Goal: Task Accomplishment & Management: Use online tool/utility

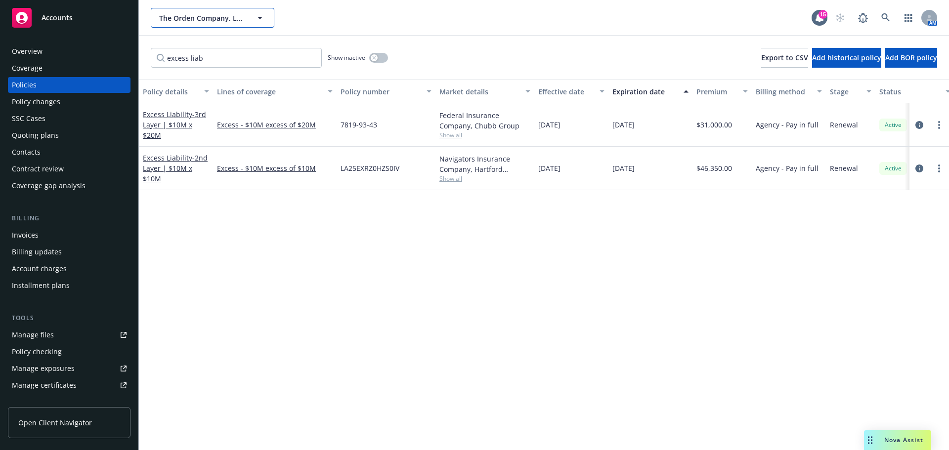
click at [215, 16] on span "The Orden Company, LLC" at bounding box center [202, 18] width 86 height 10
type input "mr"
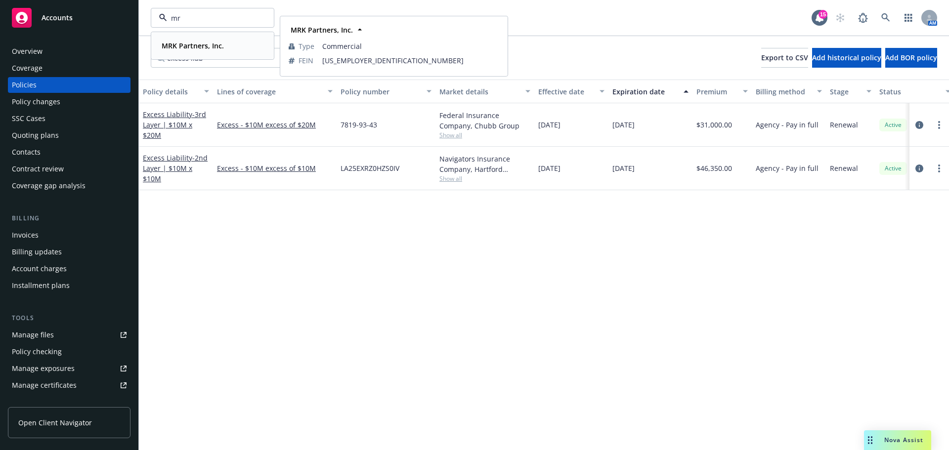
click at [205, 38] on div "MRK Partners, Inc. Type Commercial FEIN [US_EMPLOYER_IDENTIFICATION_NUMBER]" at bounding box center [213, 46] width 122 height 26
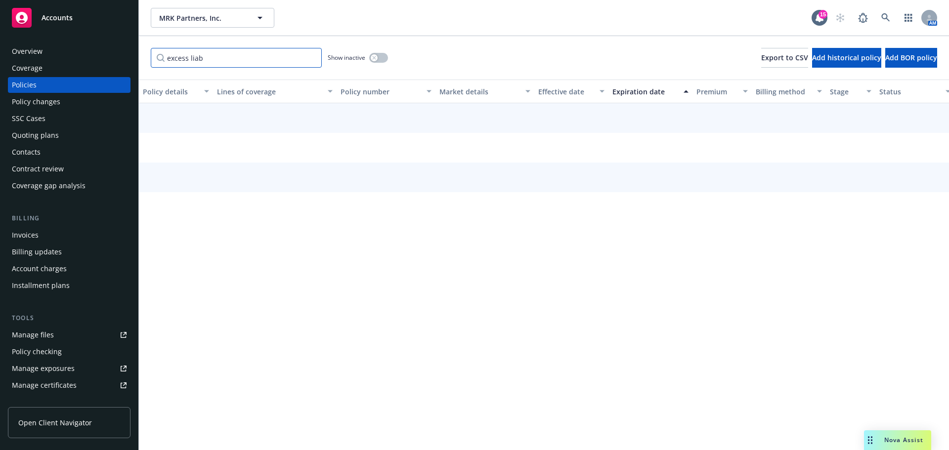
drag, startPoint x: 244, startPoint y: 62, endPoint x: -67, endPoint y: 40, distance: 311.8
click at [0, 40] on html "Accounts Overview Coverage Policies Policy changes SSC Cases Quoting plans Cont…" at bounding box center [474, 225] width 949 height 450
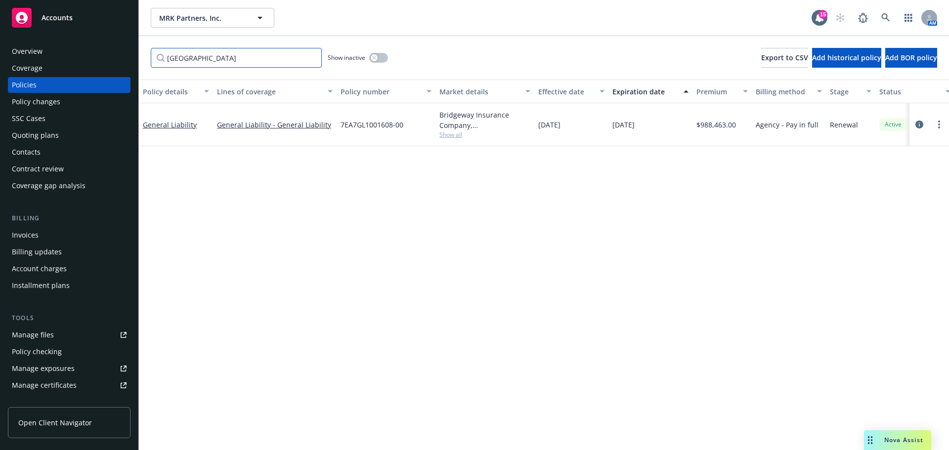
type input "munich"
click at [379, 59] on button "button" at bounding box center [378, 58] width 19 height 10
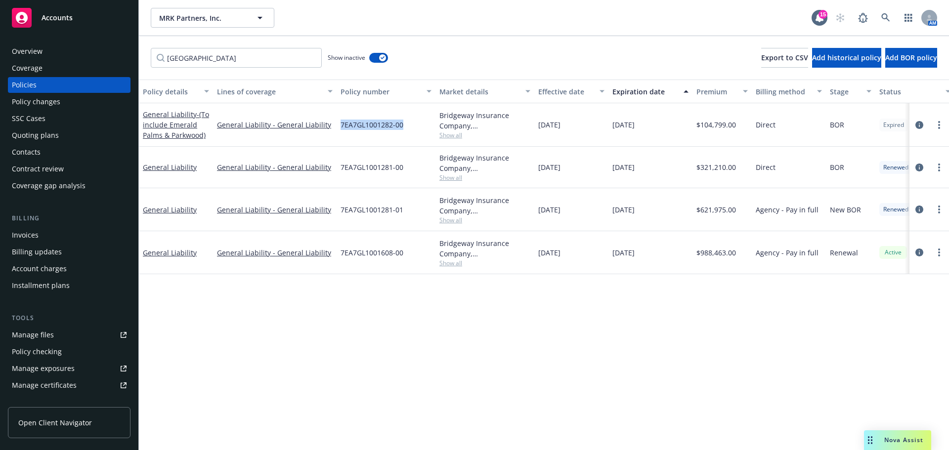
drag, startPoint x: 405, startPoint y: 123, endPoint x: 342, endPoint y: 124, distance: 63.3
click at [342, 124] on div "7EA7GL1001282-00" at bounding box center [386, 125] width 99 height 44
click at [372, 129] on span "7EA7GL1001282-00" at bounding box center [372, 125] width 63 height 10
drag, startPoint x: 392, startPoint y: 124, endPoint x: 341, endPoint y: 128, distance: 51.1
click at [341, 128] on span "7EA7GL1001282-00" at bounding box center [372, 125] width 63 height 10
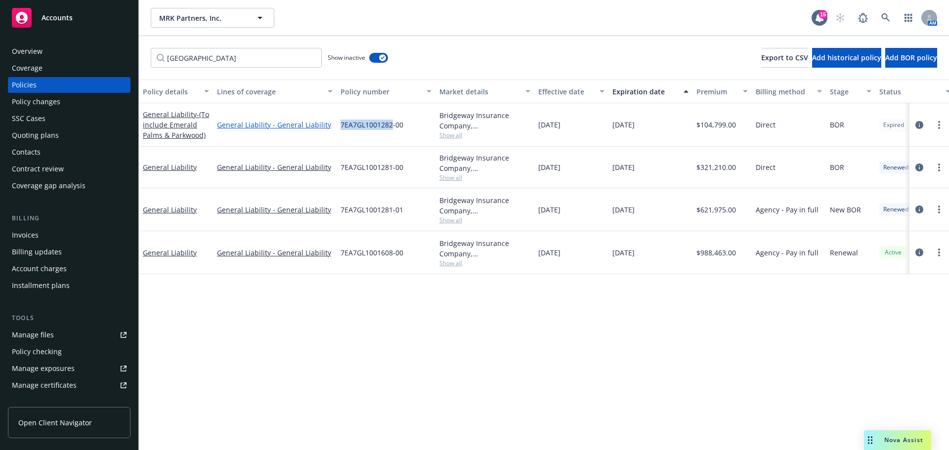
copy span "7EA7GL1001282"
drag, startPoint x: 394, startPoint y: 169, endPoint x: 281, endPoint y: 182, distance: 114.0
click at [340, 169] on div "7EA7GL1001281-00" at bounding box center [386, 168] width 99 height 42
copy span "7EA7GL1001281"
click at [392, 254] on span "7EA7GL1001608-00" at bounding box center [372, 253] width 63 height 10
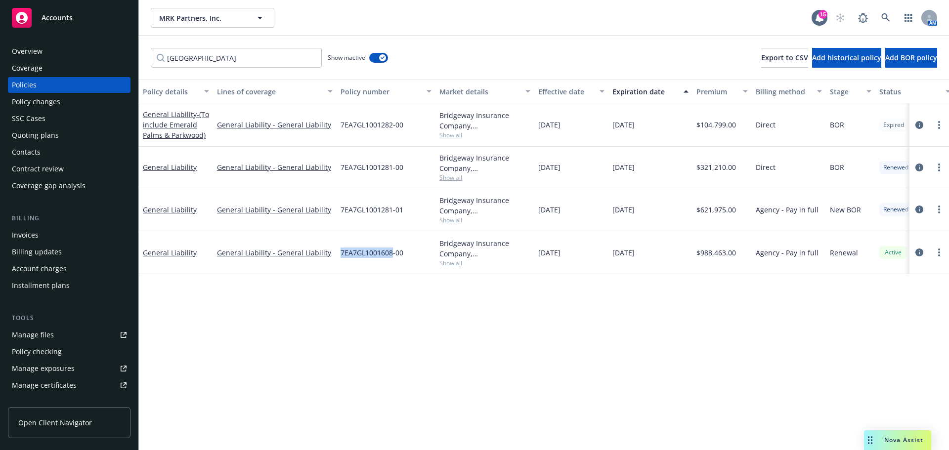
drag, startPoint x: 392, startPoint y: 251, endPoint x: 340, endPoint y: 253, distance: 52.5
click at [340, 253] on div "7EA7GL1001608-00" at bounding box center [386, 252] width 99 height 43
copy span "7EA7GL1001608"
click at [199, 11] on button "MRK Partners, Inc." at bounding box center [213, 18] width 124 height 20
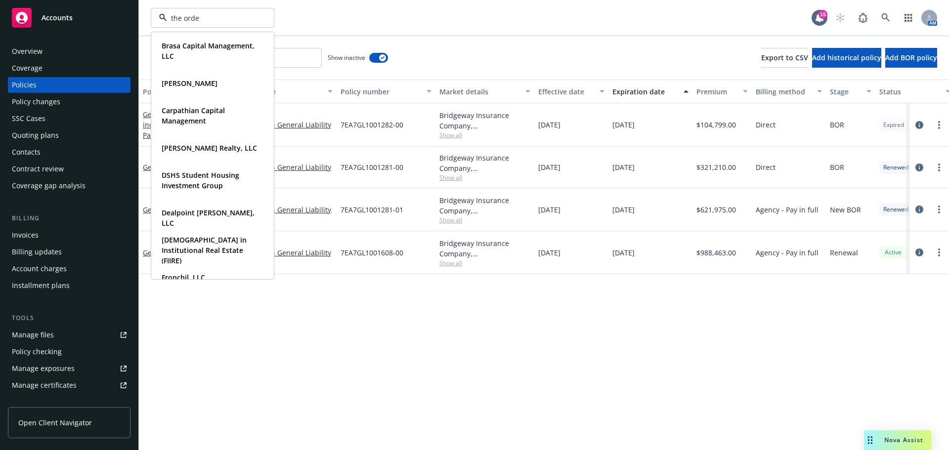
type input "the orden"
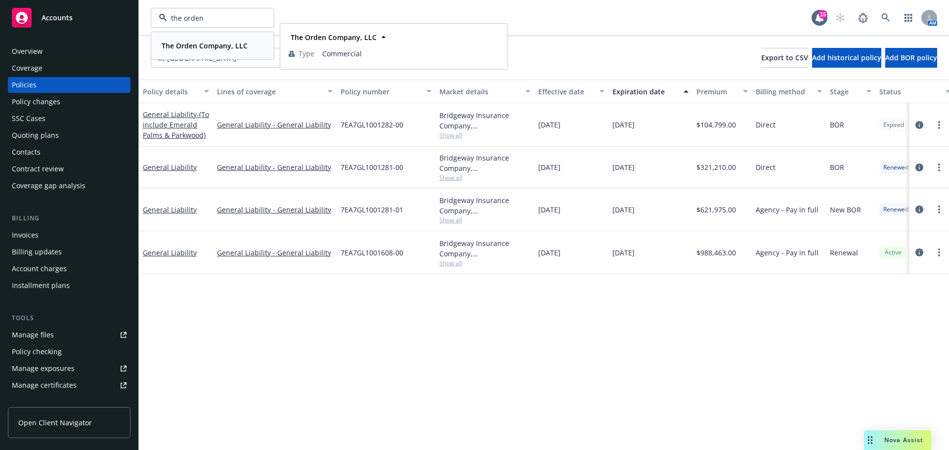
click at [190, 49] on strong "The Orden Company, LLC" at bounding box center [205, 45] width 86 height 9
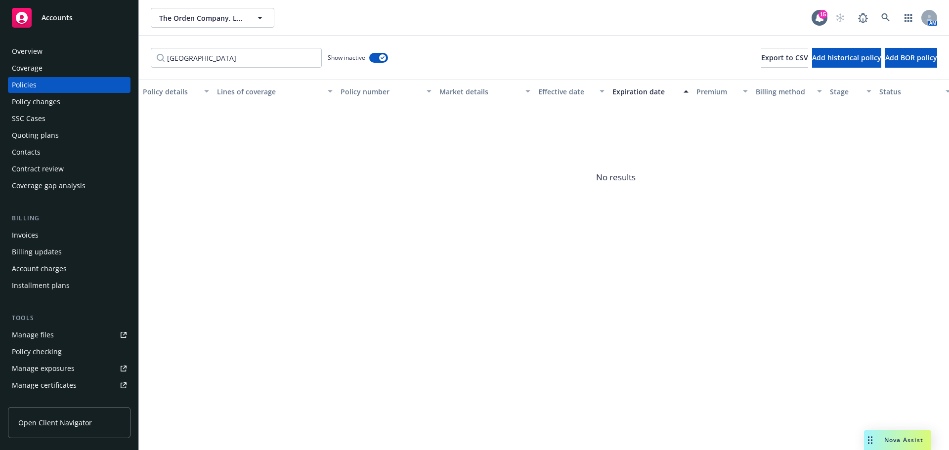
click at [58, 349] on div "Policy checking" at bounding box center [37, 352] width 50 height 16
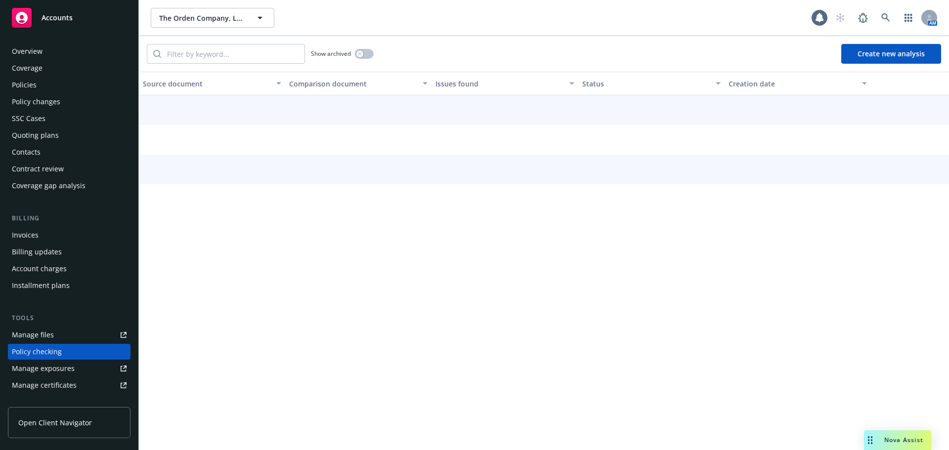
scroll to position [111, 0]
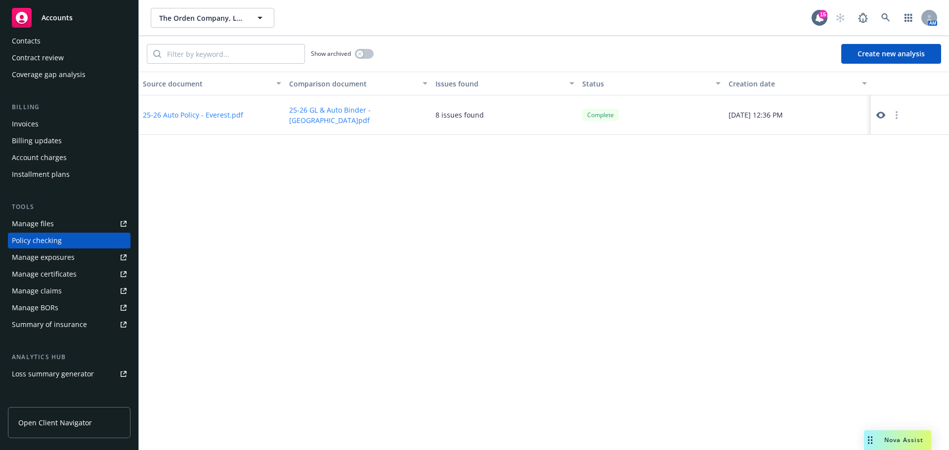
click at [361, 208] on div "Source document Comparison document Issues found Status Creation date 25-26 Aut…" at bounding box center [544, 261] width 810 height 379
click at [889, 52] on button "Create new analysis" at bounding box center [892, 54] width 100 height 20
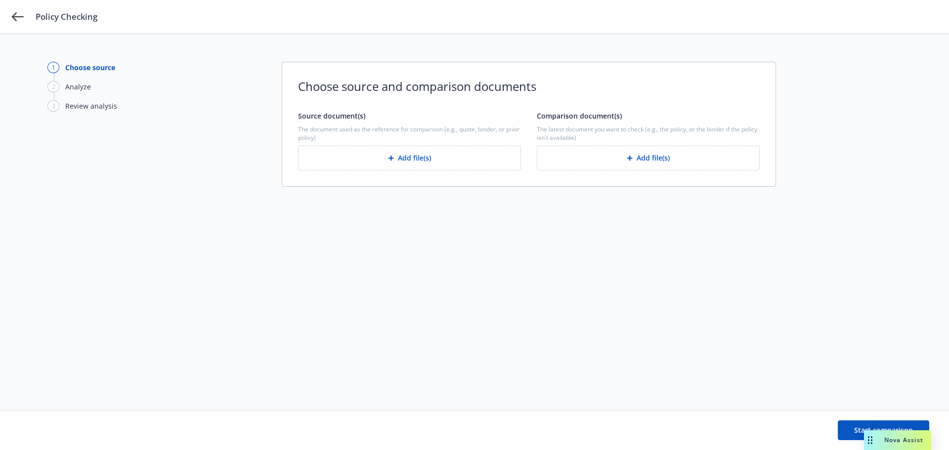
click at [635, 161] on div "button" at bounding box center [632, 158] width 10 height 6
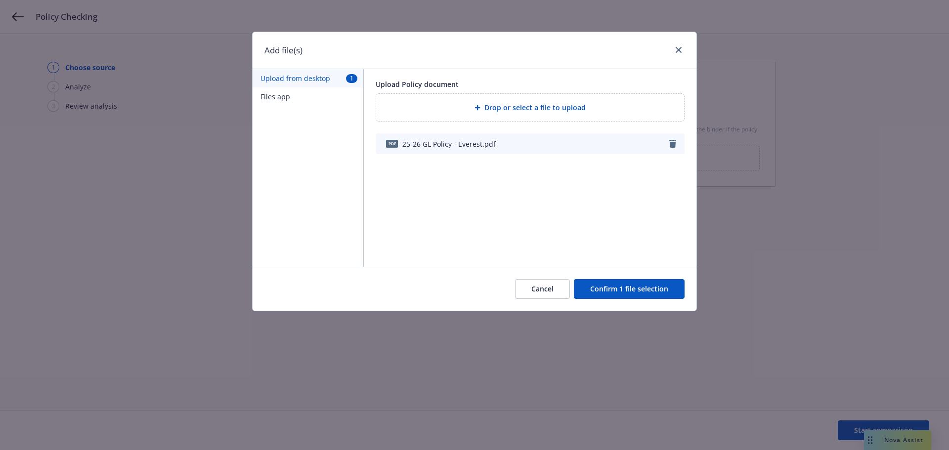
click at [615, 290] on button "Confirm 1 file selection" at bounding box center [629, 289] width 111 height 20
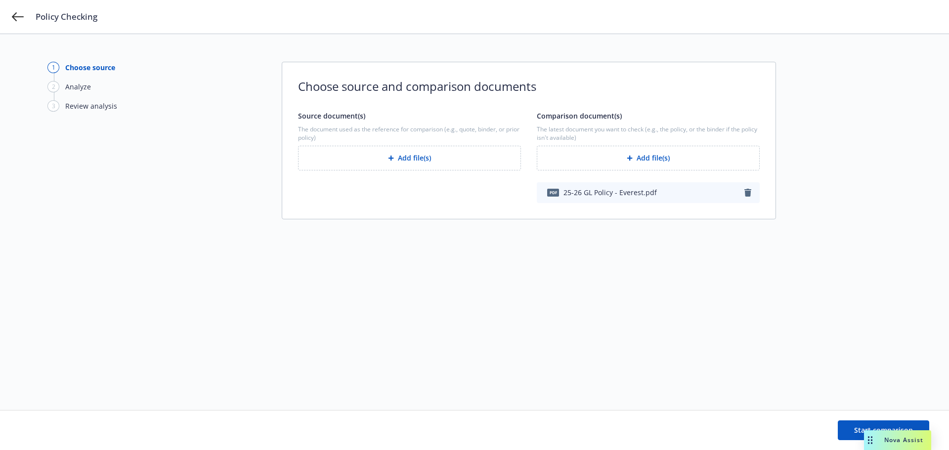
click at [438, 167] on button "Add file(s)" at bounding box center [409, 158] width 223 height 25
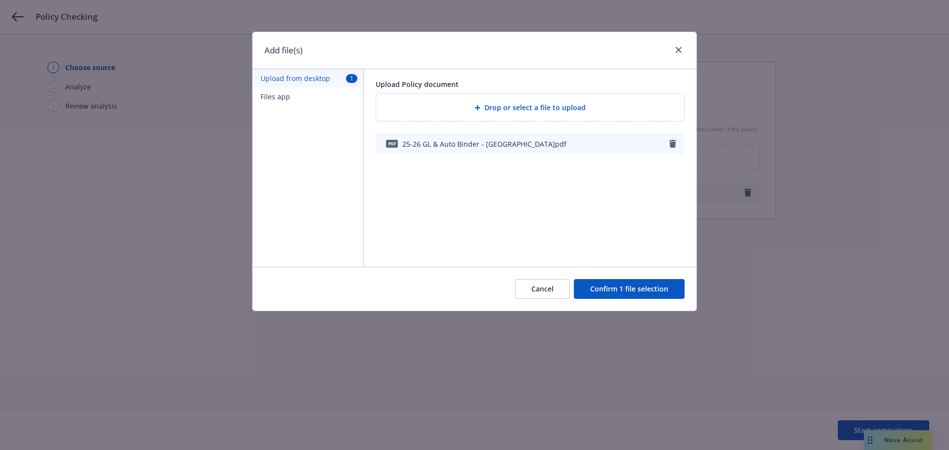
click at [638, 293] on button "Confirm 1 file selection" at bounding box center [629, 289] width 111 height 20
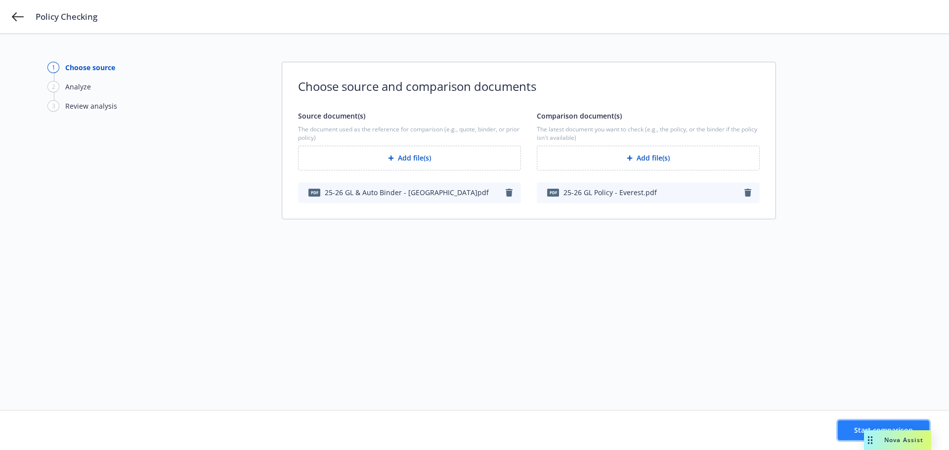
click at [855, 427] on button "Start comparison" at bounding box center [883, 431] width 91 height 20
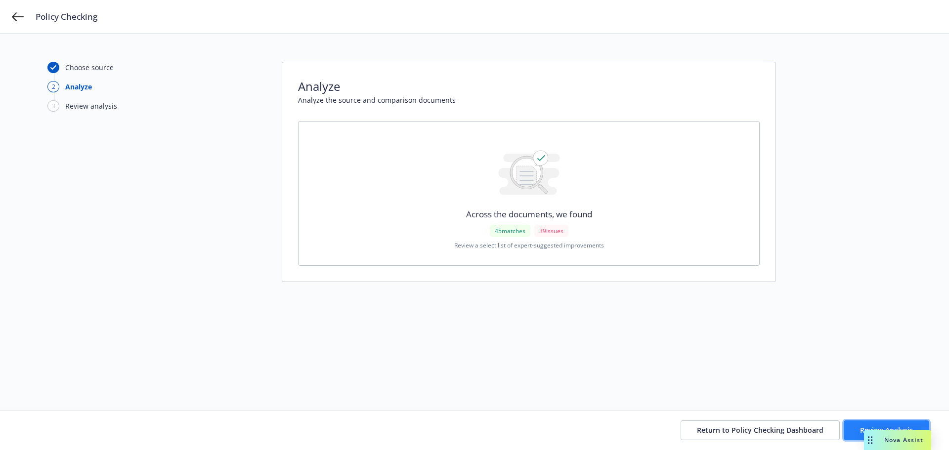
click at [857, 426] on button "Review Analysis" at bounding box center [887, 431] width 86 height 20
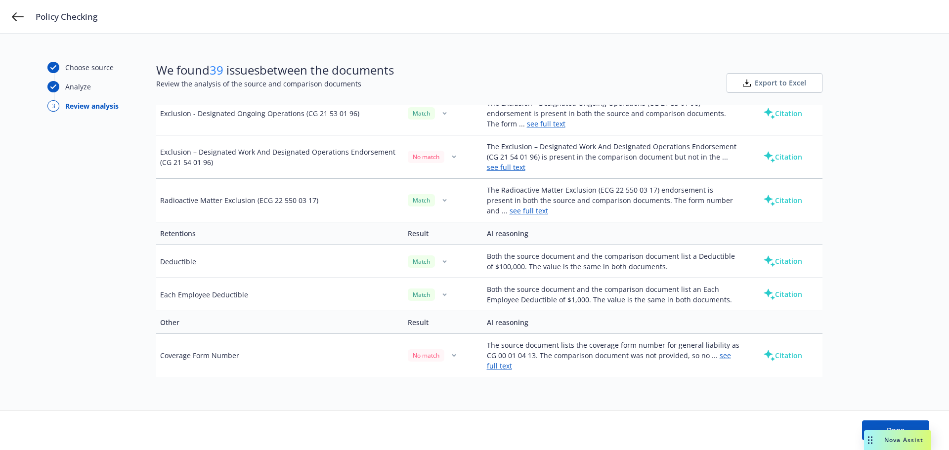
scroll to position [3059, 0]
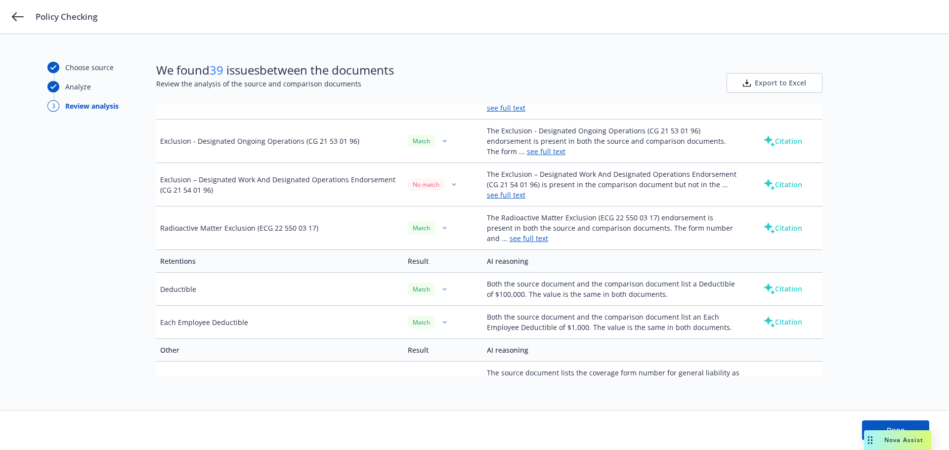
click at [499, 192] on link "see full text" at bounding box center [506, 194] width 39 height 9
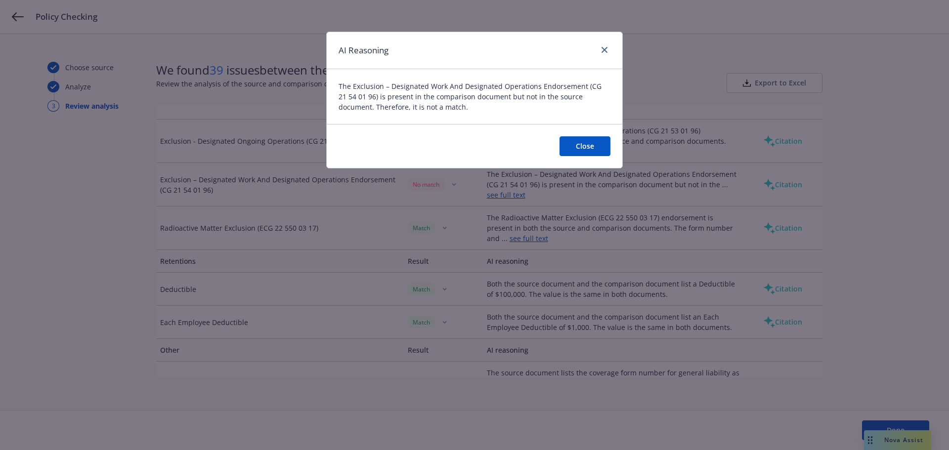
click at [570, 147] on button "Close" at bounding box center [585, 146] width 51 height 20
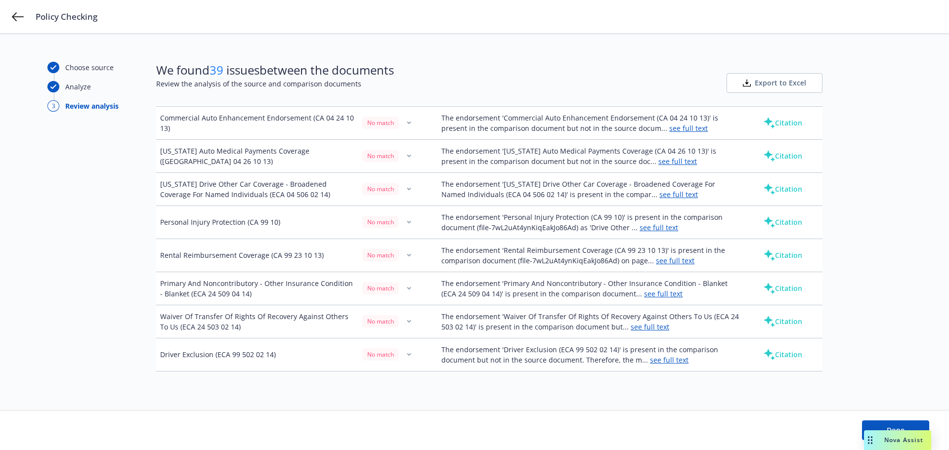
scroll to position [890, 0]
click at [640, 329] on link "see full text" at bounding box center [650, 325] width 39 height 9
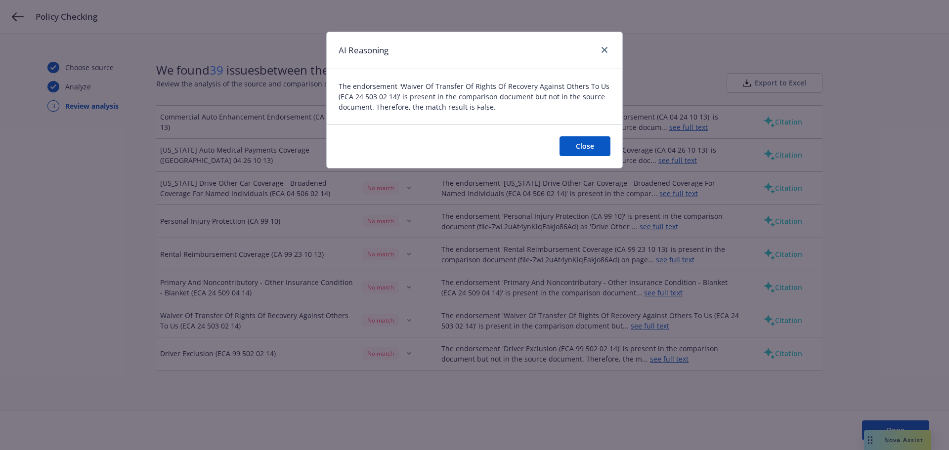
click at [577, 139] on button "Close" at bounding box center [585, 146] width 51 height 20
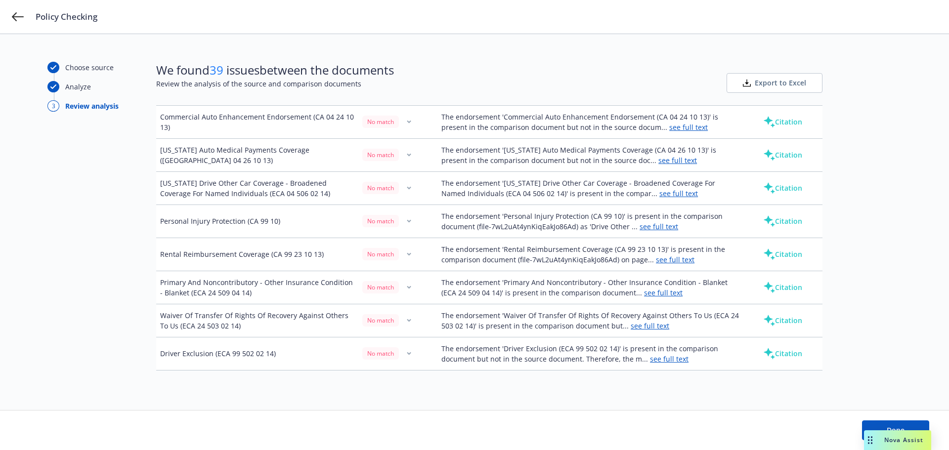
click at [101, 262] on div "Choose source Analyze 3 Review analysis" at bounding box center [101, 222] width 109 height 321
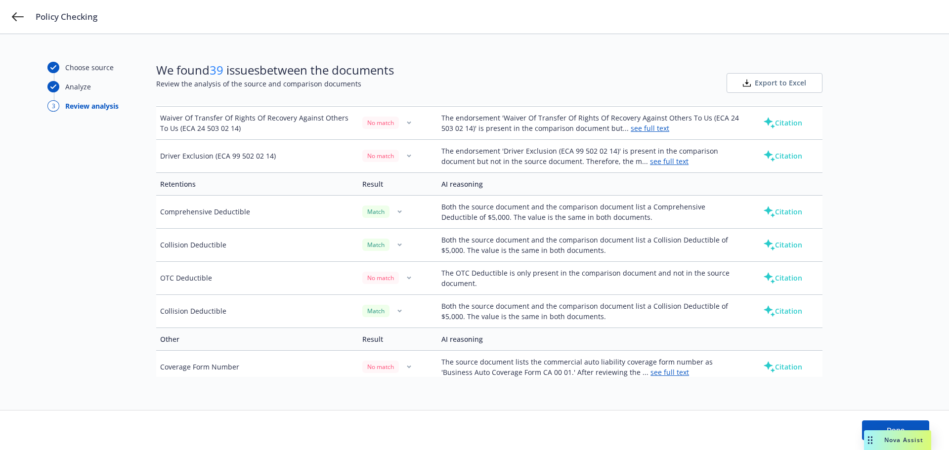
scroll to position [1137, 0]
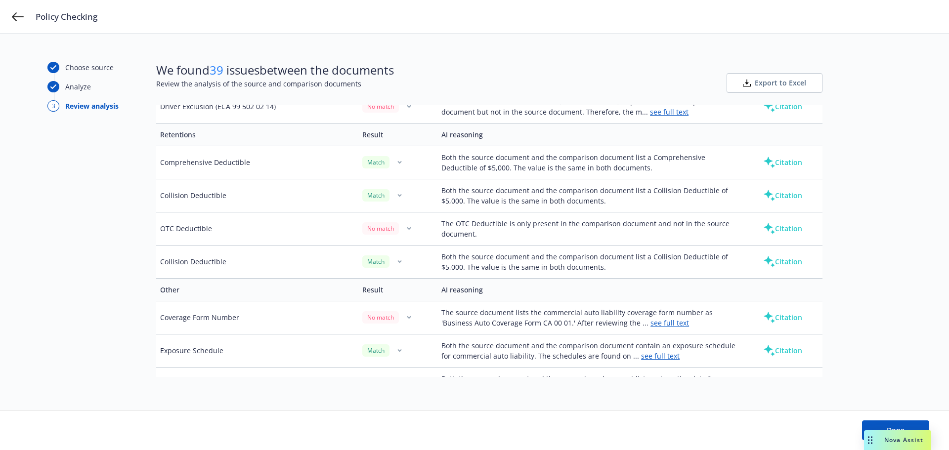
click at [786, 229] on button "Citation" at bounding box center [783, 229] width 71 height 20
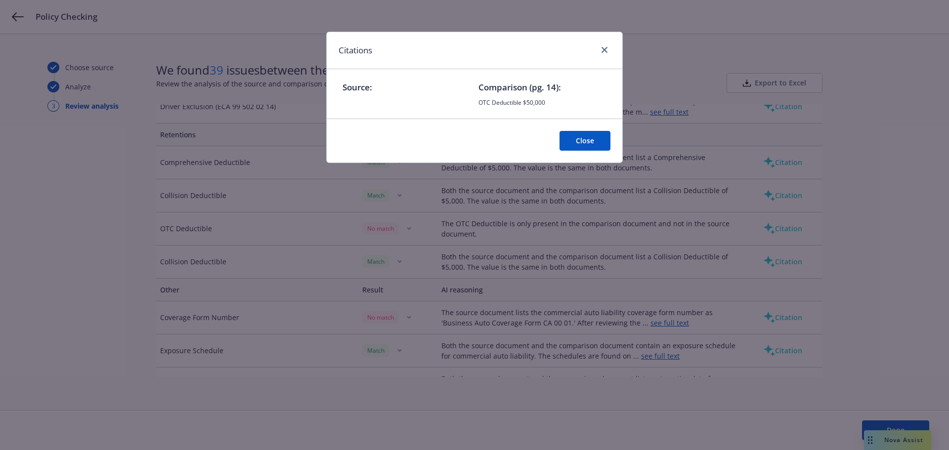
click at [572, 142] on button "Close" at bounding box center [585, 141] width 51 height 20
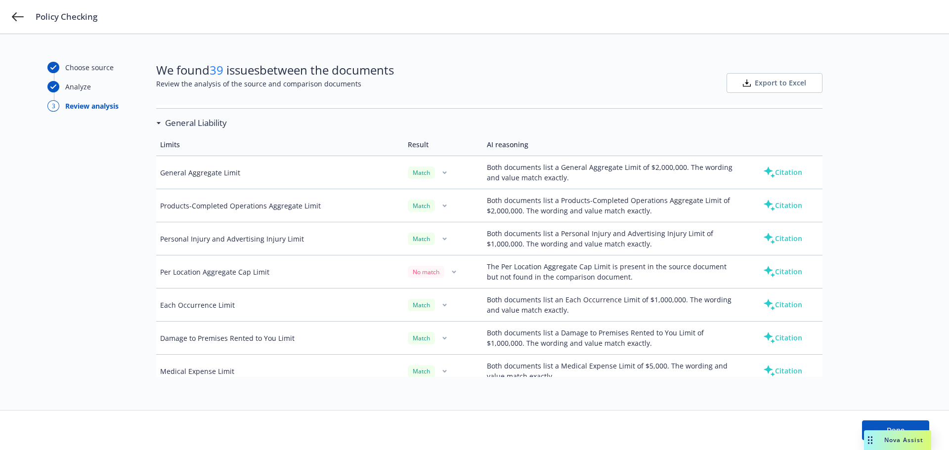
scroll to position [1483, 0]
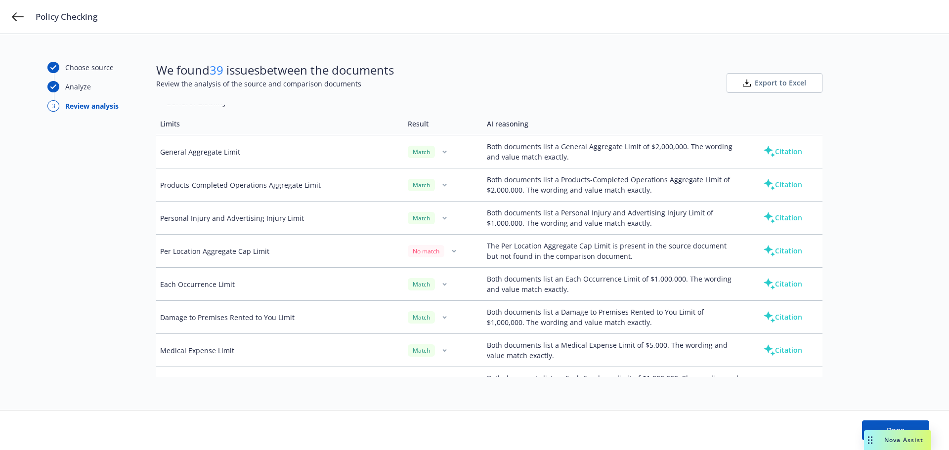
click at [454, 251] on button "button" at bounding box center [454, 251] width 12 height 12
drag, startPoint x: 582, startPoint y: 252, endPoint x: 722, endPoint y: 253, distance: 140.9
click at [585, 252] on td "The Per Location Aggregate Cap Limit is present in the source document but not …" at bounding box center [613, 251] width 261 height 33
click at [788, 252] on button "Citation" at bounding box center [783, 251] width 71 height 20
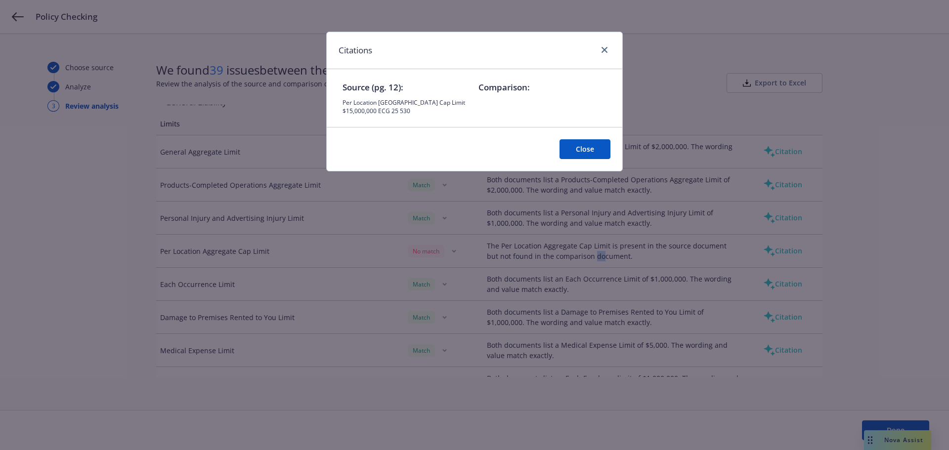
click at [586, 149] on button "Close" at bounding box center [585, 149] width 51 height 20
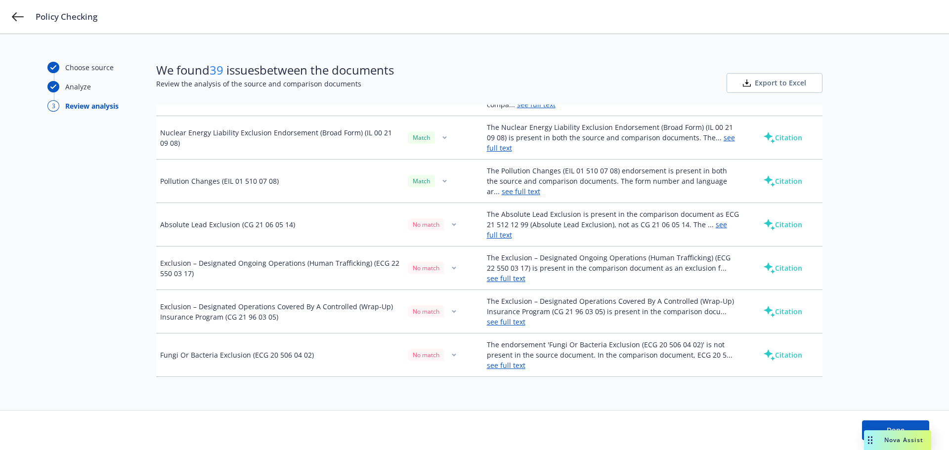
scroll to position [2176, 0]
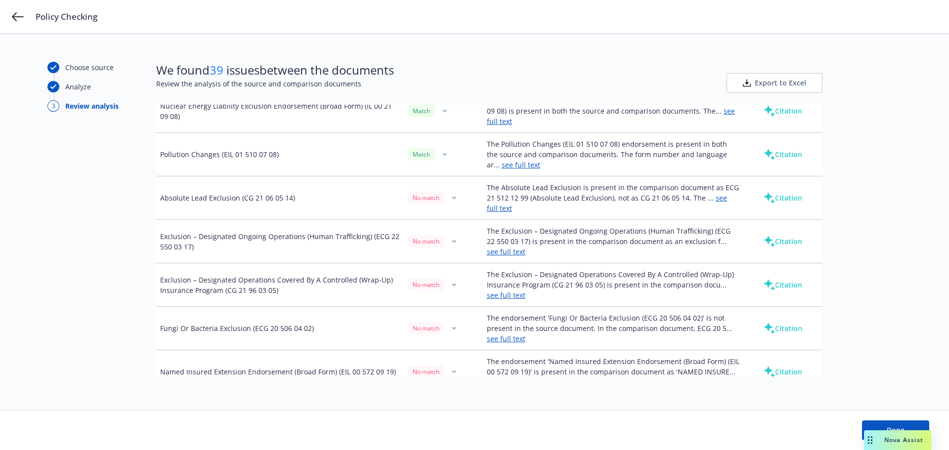
click at [714, 199] on link "see full text" at bounding box center [607, 203] width 240 height 20
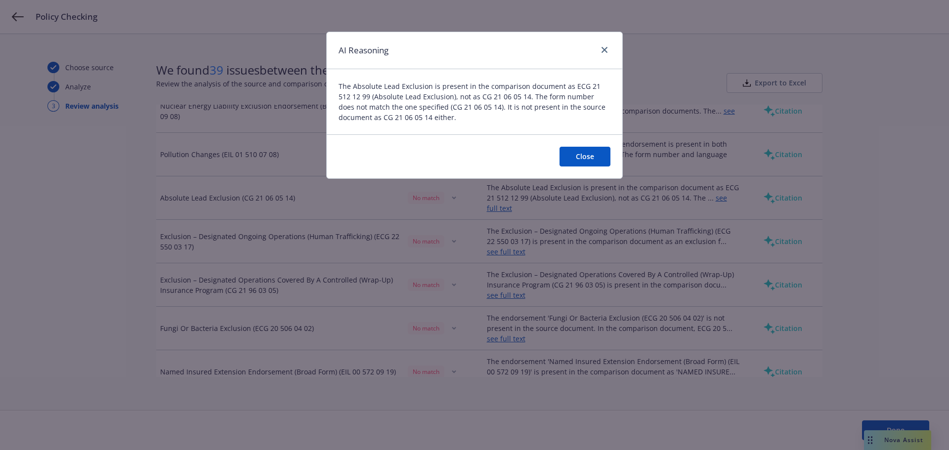
click at [575, 156] on button "Close" at bounding box center [585, 157] width 51 height 20
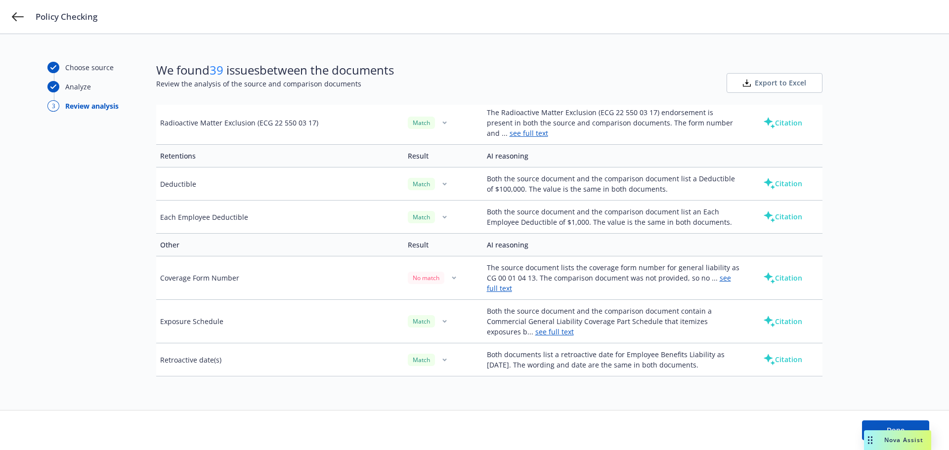
scroll to position [3208, 0]
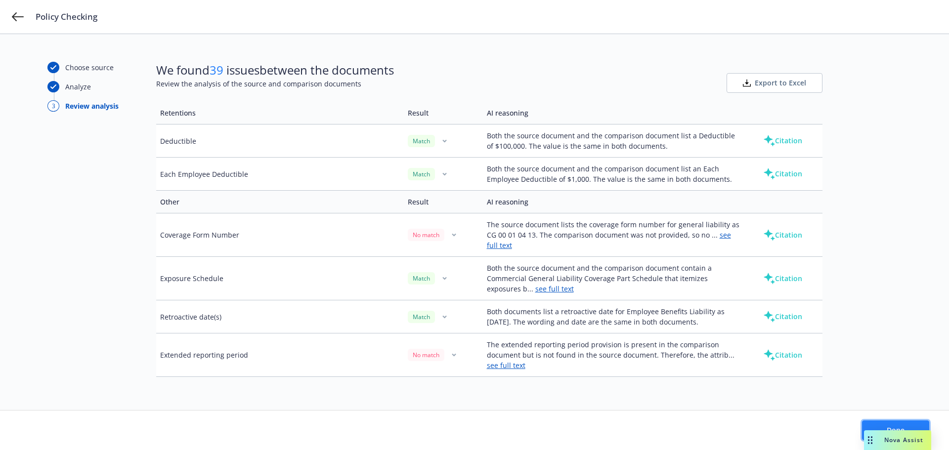
click at [877, 423] on button "Done" at bounding box center [895, 431] width 67 height 20
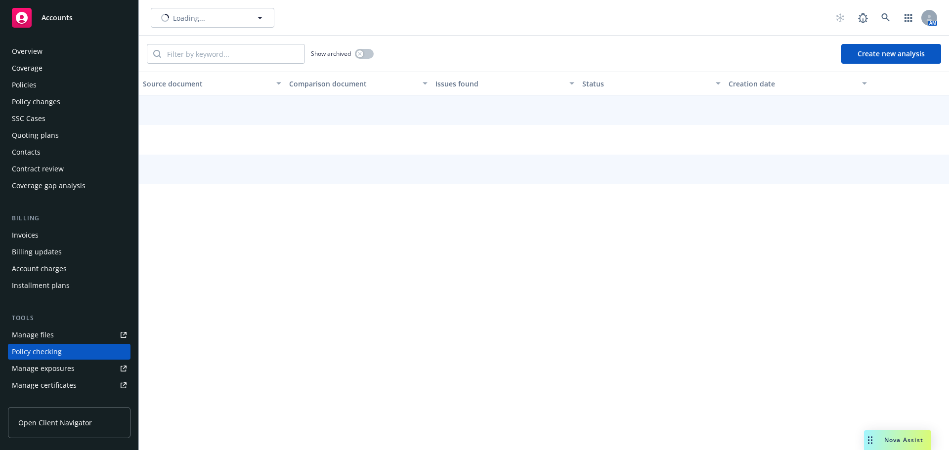
scroll to position [111, 0]
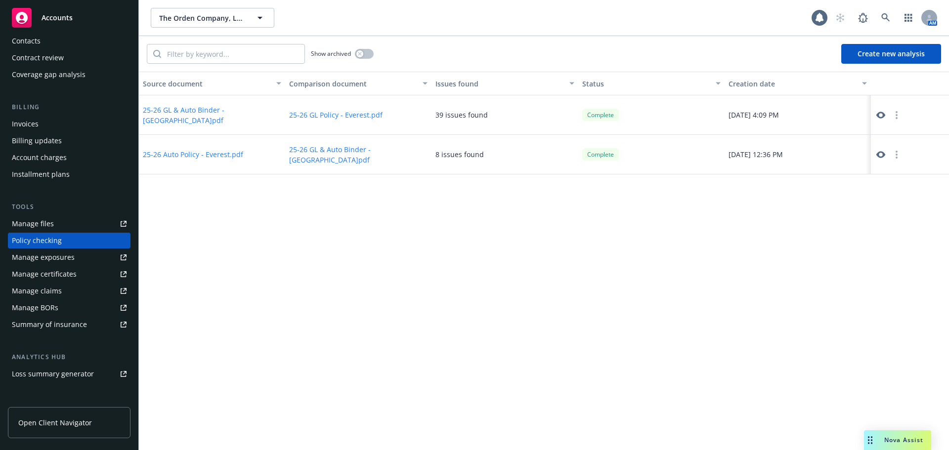
click at [429, 278] on div "Source document Comparison document Issues found Status Creation date 25-26 GL …" at bounding box center [544, 261] width 810 height 379
click at [250, 236] on div "Source document Comparison document Issues found Status Creation date 25-26 GL …" at bounding box center [544, 261] width 810 height 379
click at [205, 22] on span "The Orden Company, LLC" at bounding box center [202, 18] width 86 height 10
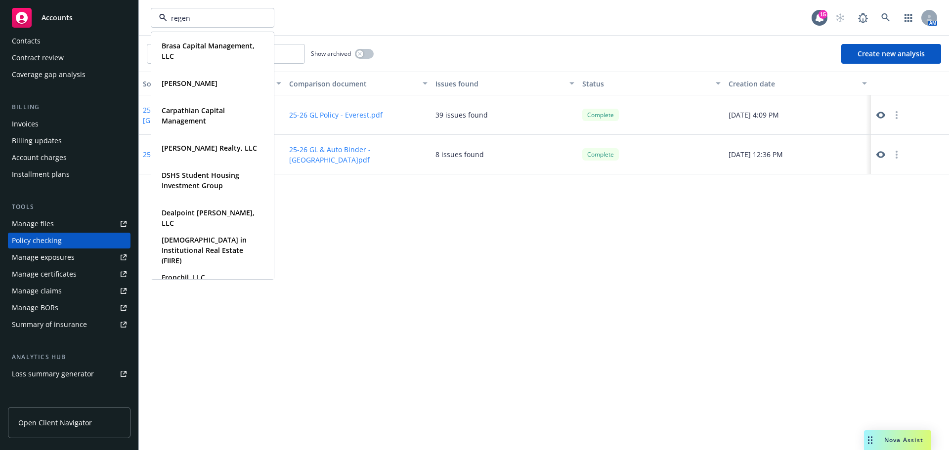
type input "regent"
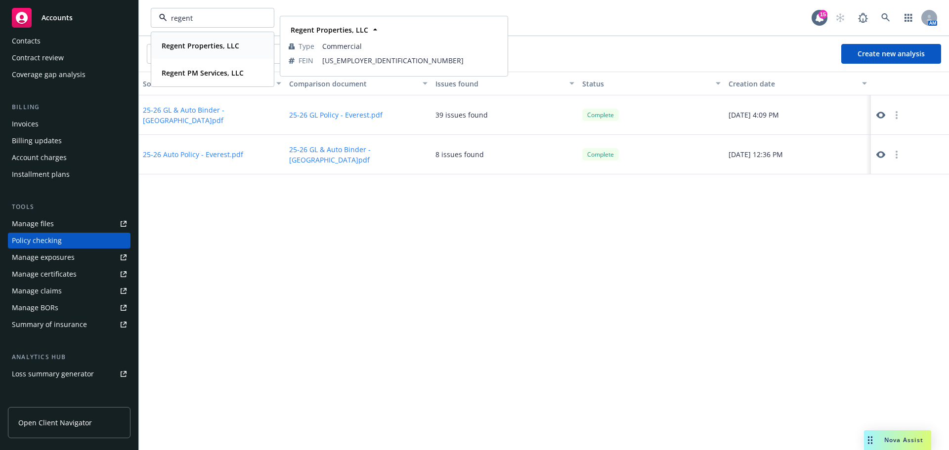
click at [208, 51] on div "Regent Properties, LLC" at bounding box center [200, 46] width 84 height 14
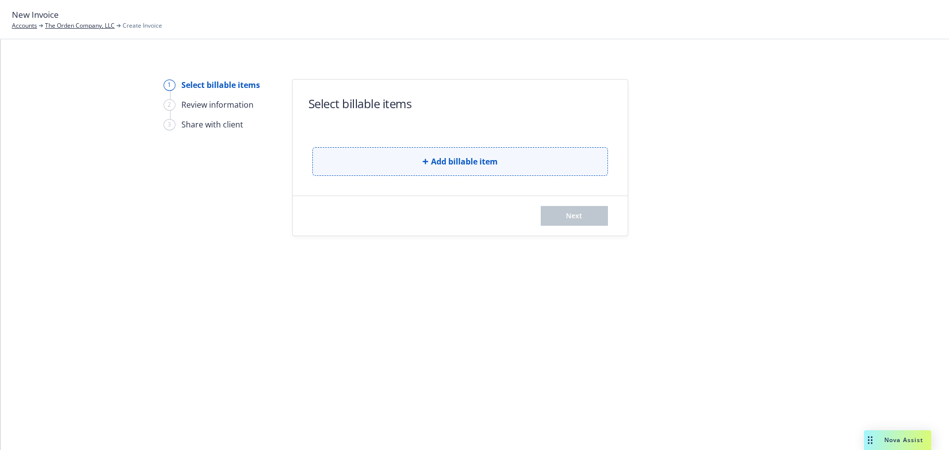
click at [394, 149] on button "Add billable item" at bounding box center [461, 161] width 296 height 29
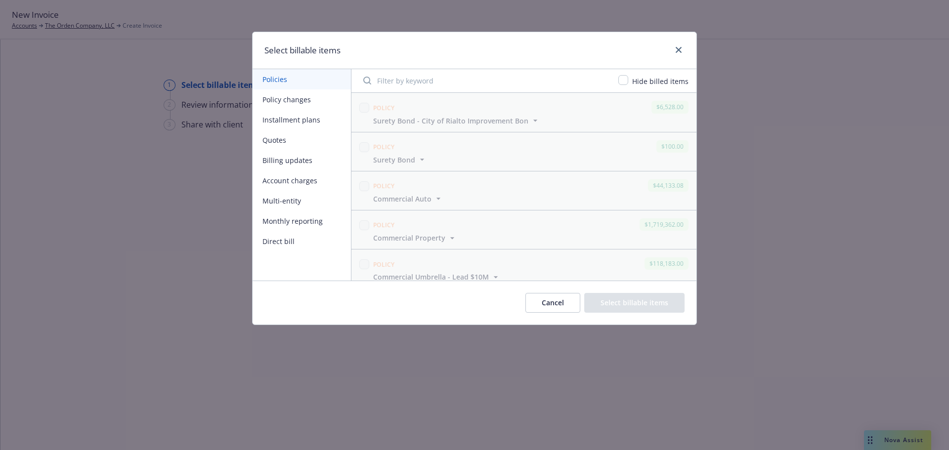
click at [275, 100] on button "Policy changes" at bounding box center [302, 100] width 98 height 20
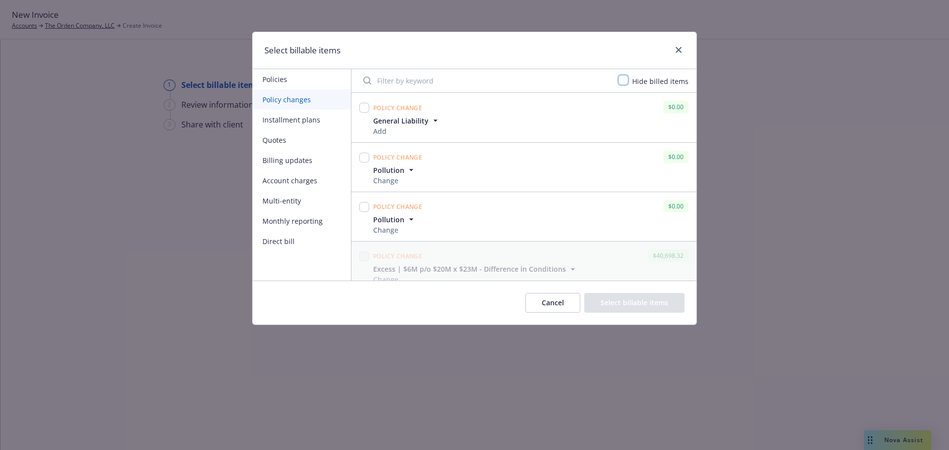
click at [628, 79] on input "checkbox" at bounding box center [624, 80] width 10 height 10
checkbox input "true"
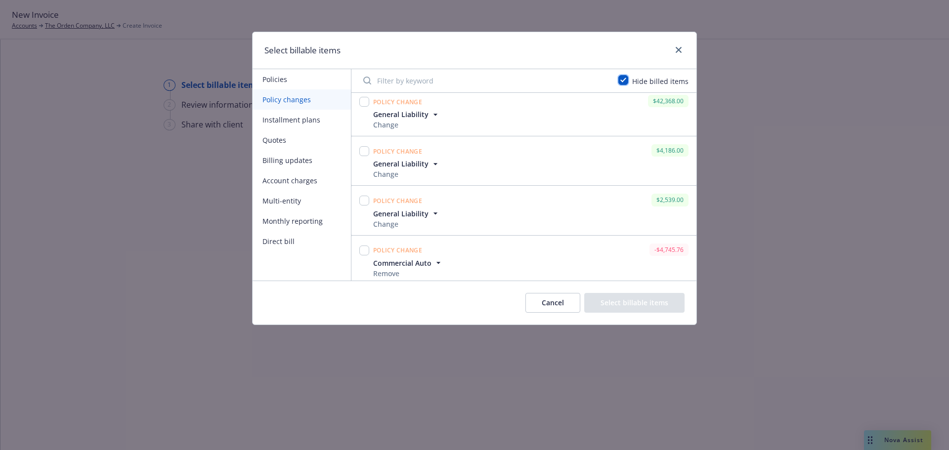
scroll to position [258, 0]
click at [363, 248] on input "checkbox" at bounding box center [364, 247] width 10 height 10
checkbox input "true"
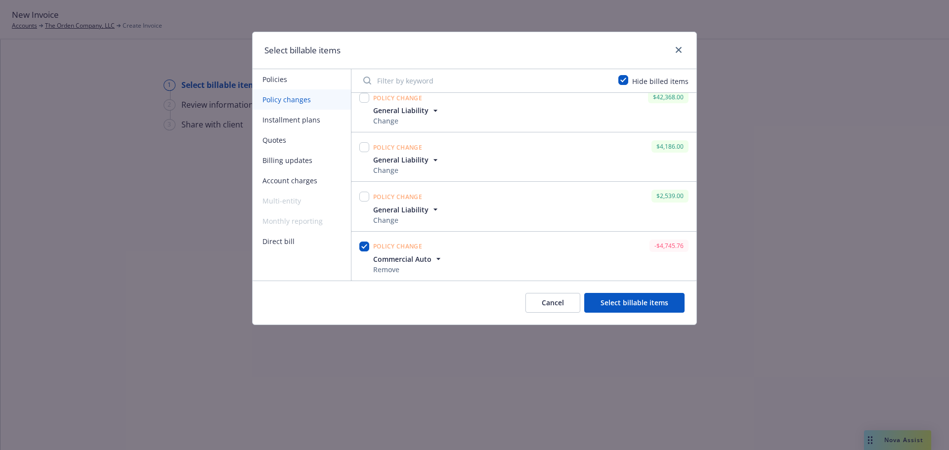
click at [672, 298] on button "Select billable items" at bounding box center [634, 303] width 100 height 20
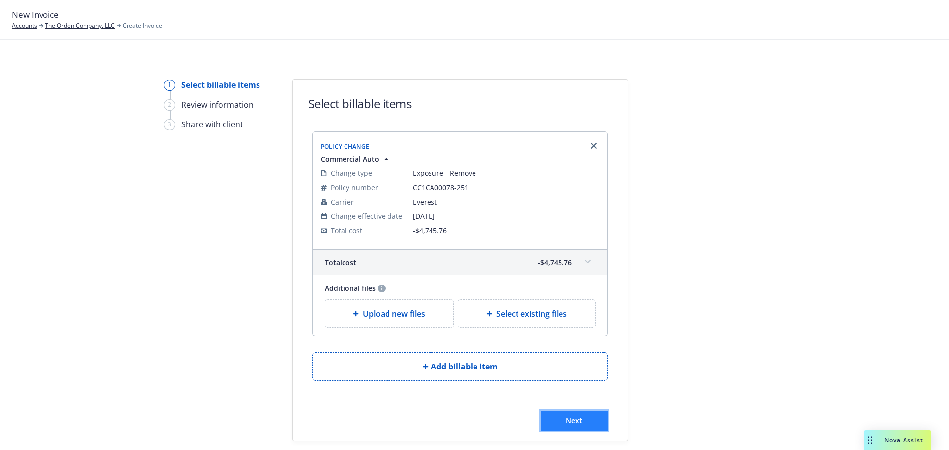
click at [553, 420] on button "Next" at bounding box center [574, 421] width 67 height 20
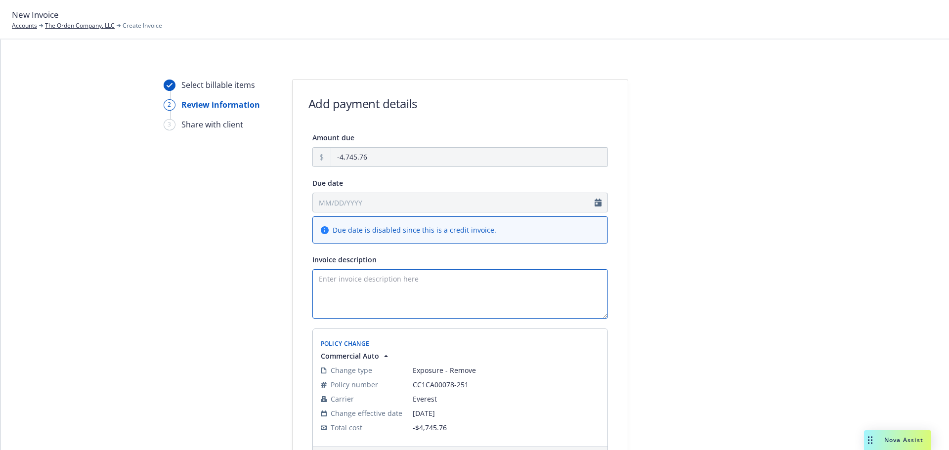
click at [463, 295] on textarea "Invoice description" at bounding box center [461, 293] width 296 height 49
paste textarea "25-26 Auto Endt 1 - Remove 1995 Ford Aerostar Van (VIN No. 1FTDA14U3SZC20443)"
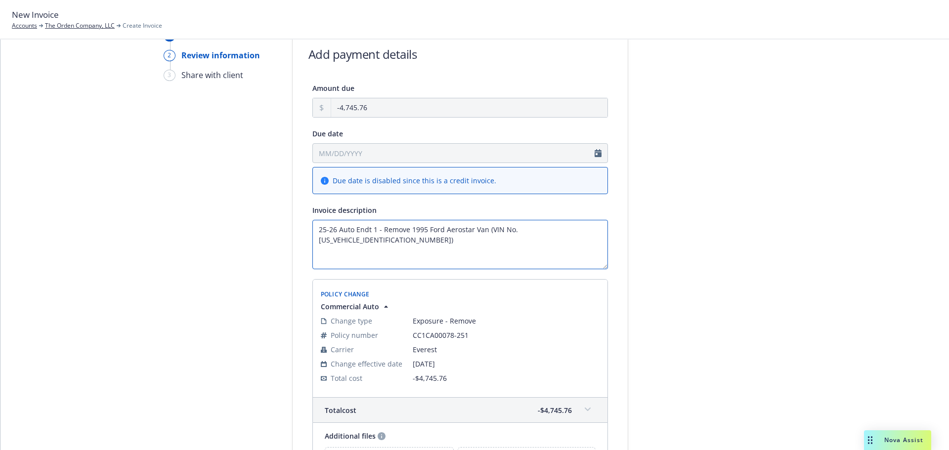
scroll to position [183, 0]
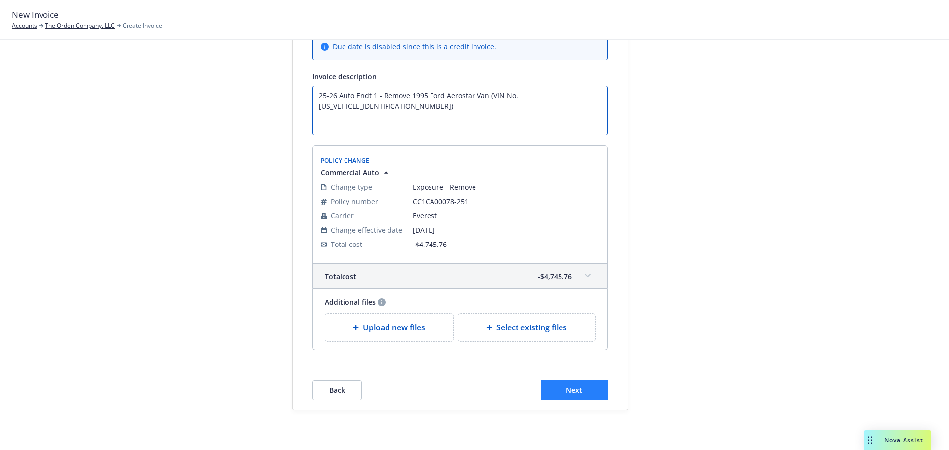
type textarea "25-26 Auto Endt 1 - Remove 1995 Ford Aerostar Van (VIN No. 1FTDA14U3SZC20443)"
click at [573, 383] on button "Next" at bounding box center [574, 391] width 67 height 20
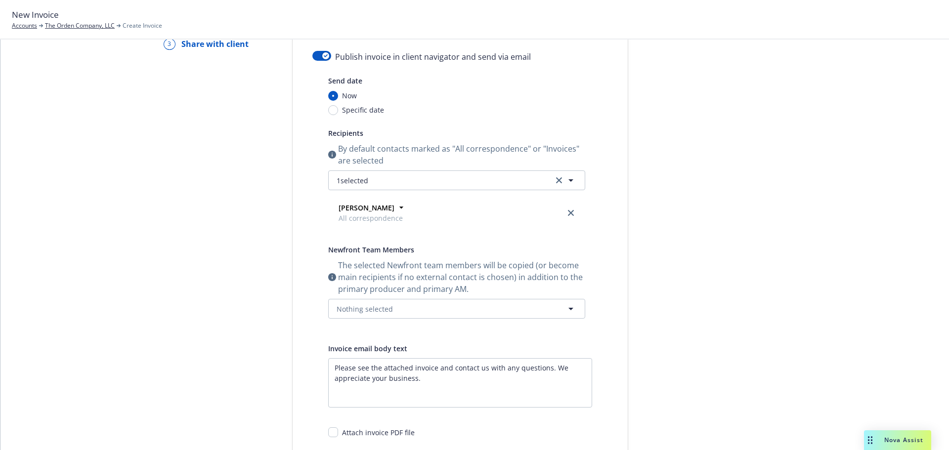
scroll to position [0, 0]
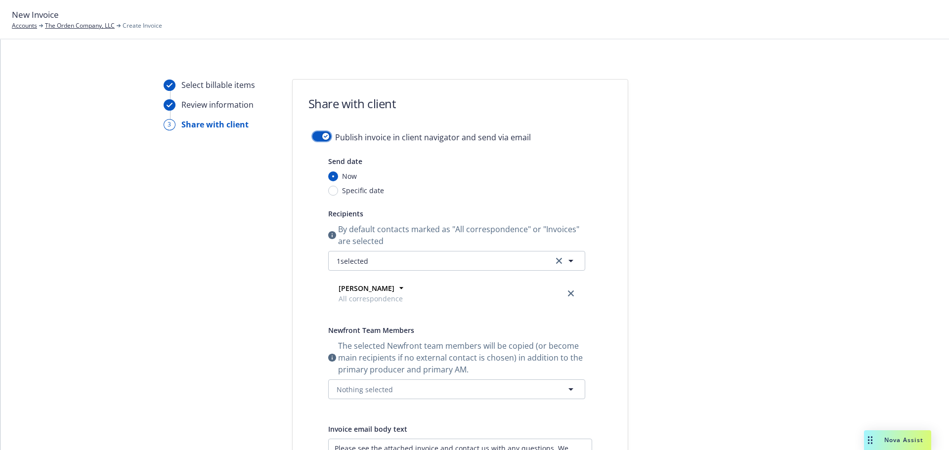
click at [322, 140] on button "button" at bounding box center [322, 137] width 19 height 10
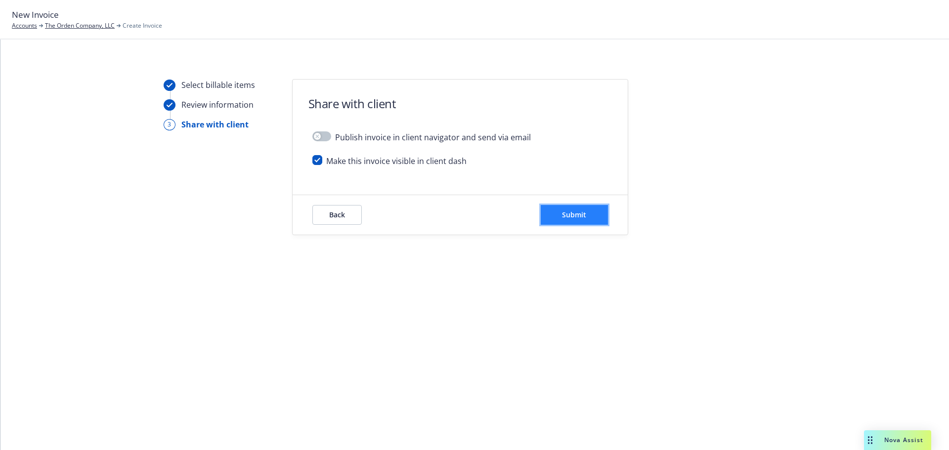
click at [584, 218] on span "Submit" at bounding box center [574, 214] width 24 height 9
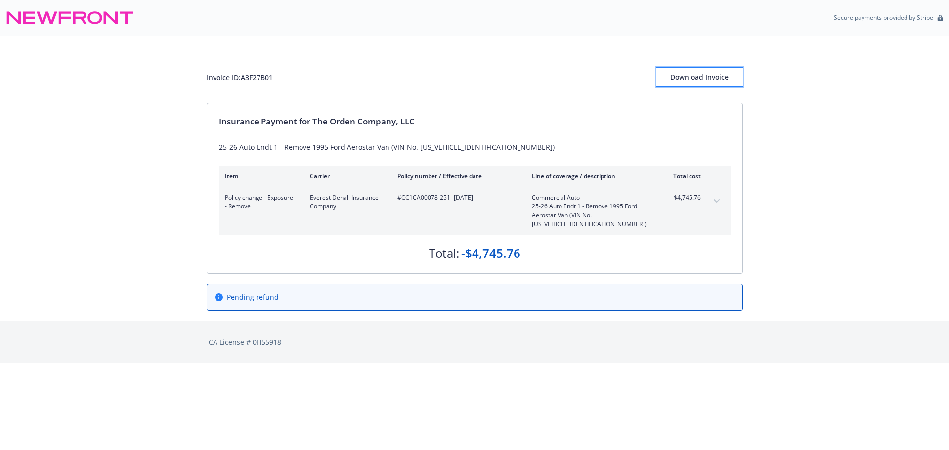
click at [704, 84] on div "Download Invoice" at bounding box center [700, 77] width 87 height 19
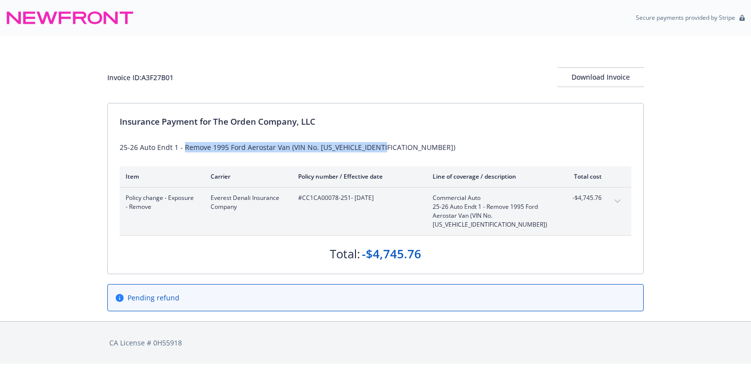
drag, startPoint x: 183, startPoint y: 149, endPoint x: 396, endPoint y: 143, distance: 212.2
click at [396, 143] on div "25-26 Auto Endt 1 - Remove 1995 Ford Aerostar Van (VIN No. 1FTDA14U3SZC20443)" at bounding box center [376, 147] width 512 height 10
copy div "Remove 1995 Ford Aerostar Van (VIN No. 1FTDA14U3SZC20443)"
click at [331, 202] on span "#CC1CA00078-251 - 08/01/2025" at bounding box center [357, 197] width 119 height 9
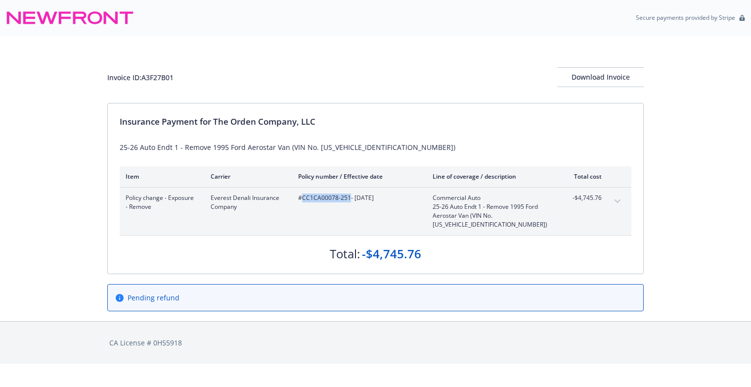
drag, startPoint x: 302, startPoint y: 197, endPoint x: 349, endPoint y: 196, distance: 46.5
click at [349, 196] on span "#CC1CA00078-251 - 08/01/2025" at bounding box center [357, 197] width 119 height 9
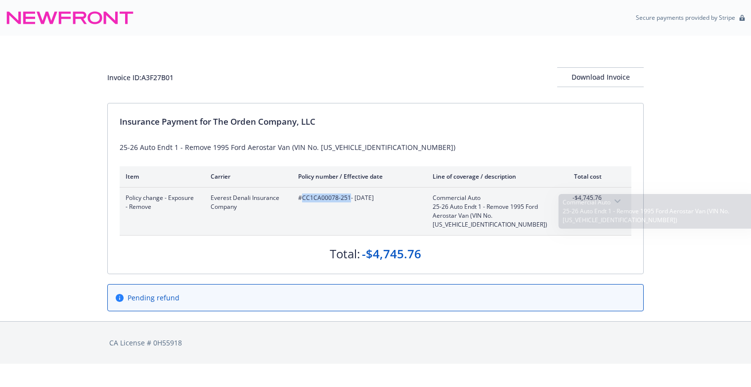
copy span "CC1CA00078-251"
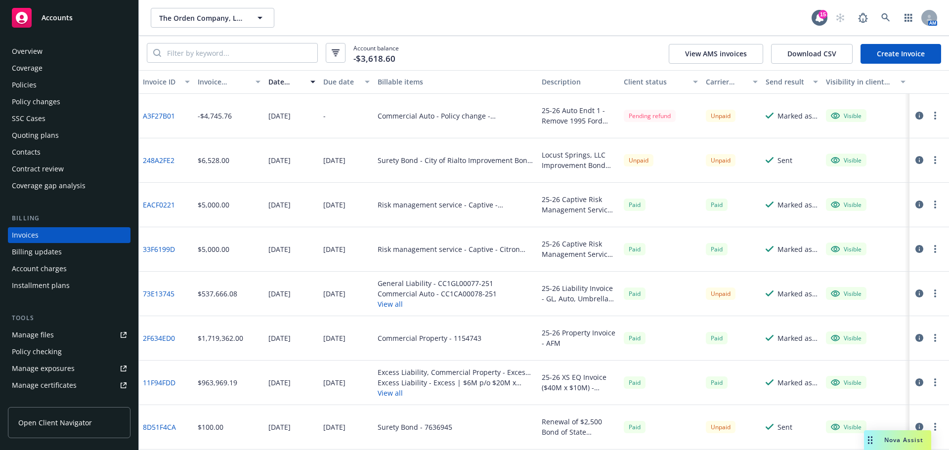
click at [29, 83] on div "Policies" at bounding box center [24, 85] width 25 height 16
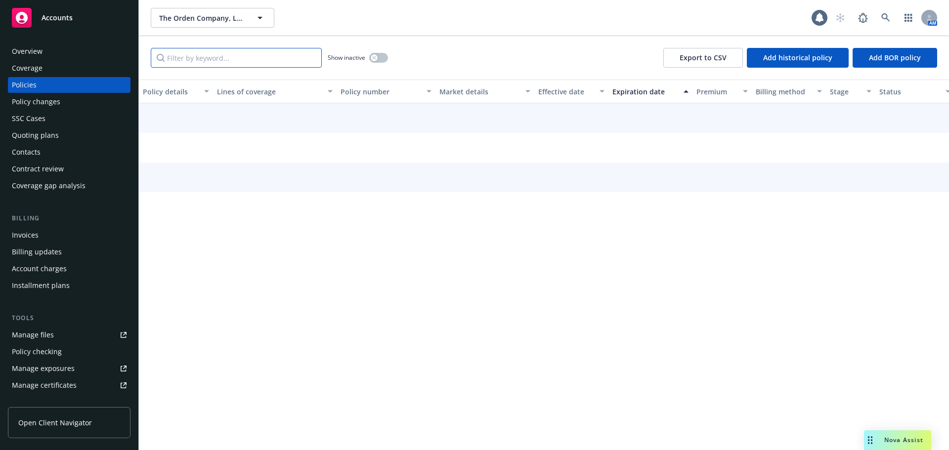
click at [205, 62] on input "Filter by keyword..." at bounding box center [236, 58] width 171 height 20
paste input "CC1CA00078-251"
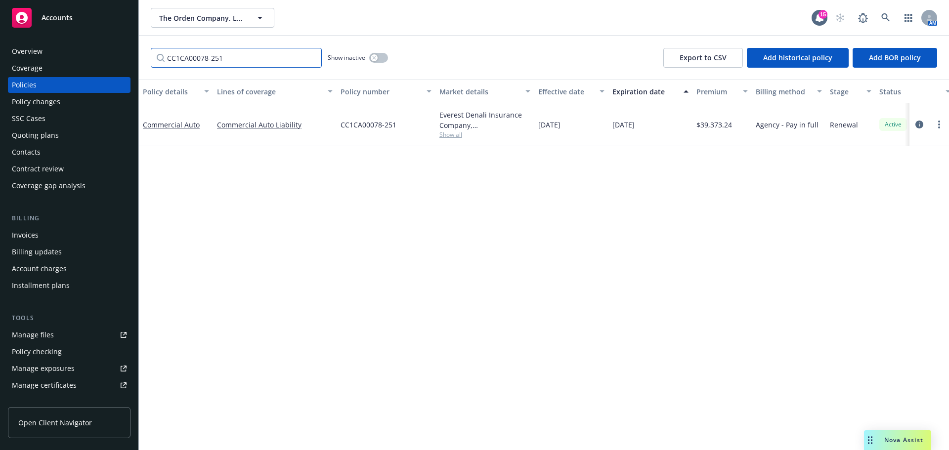
type input "CC1CA00078-251"
click at [63, 358] on div "Policy checking" at bounding box center [69, 352] width 115 height 16
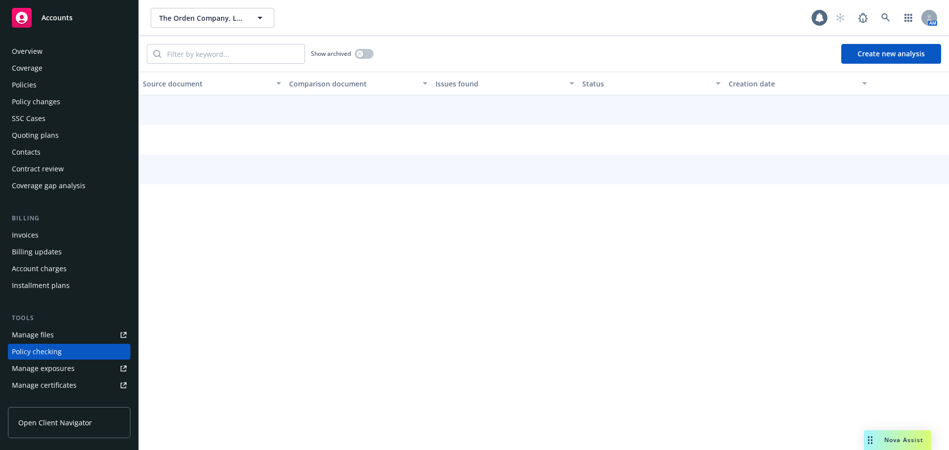
scroll to position [111, 0]
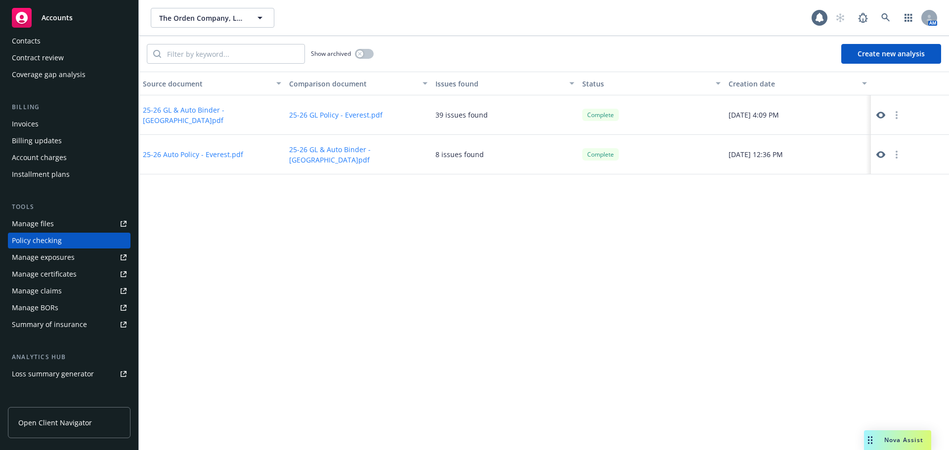
click at [864, 53] on button "Create new analysis" at bounding box center [892, 54] width 100 height 20
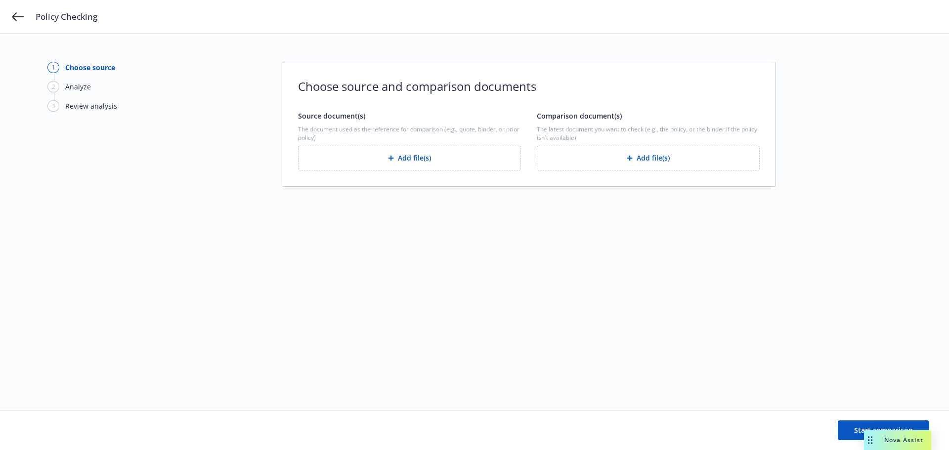
click at [5, 18] on div "Policy Checking" at bounding box center [474, 17] width 949 height 34
click at [17, 14] on icon at bounding box center [18, 17] width 12 height 12
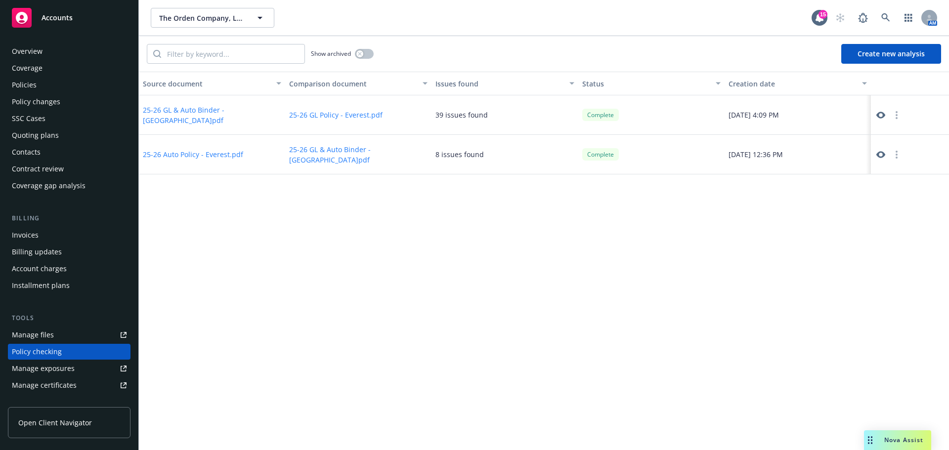
click at [25, 86] on div "Policies" at bounding box center [24, 85] width 25 height 16
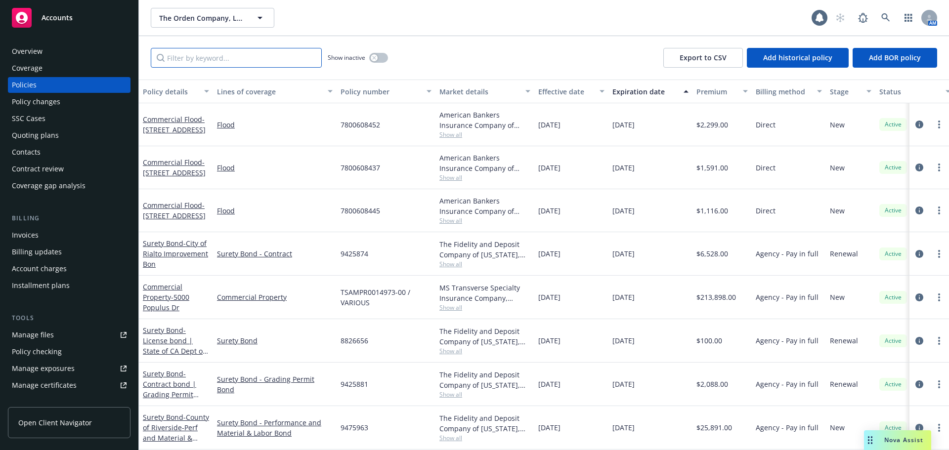
click at [274, 57] on input "Filter by keyword..." at bounding box center [236, 58] width 171 height 20
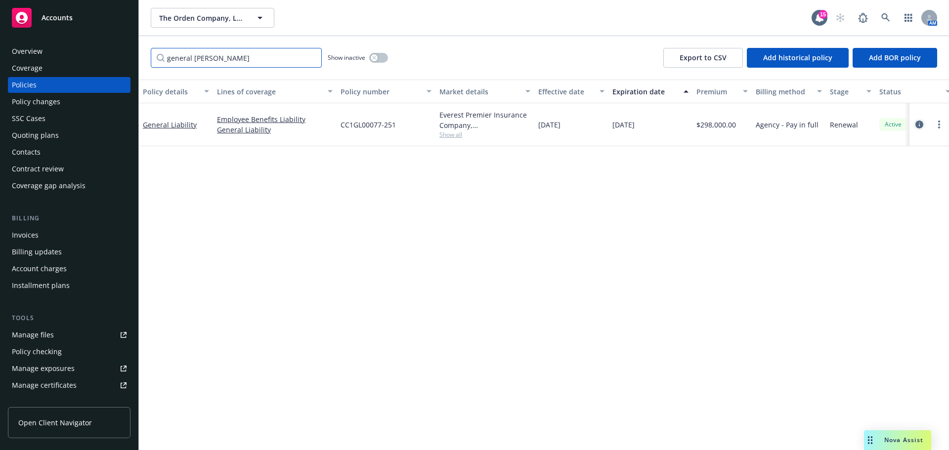
type input "general liab"
click at [922, 121] on icon "circleInformation" at bounding box center [920, 125] width 8 height 8
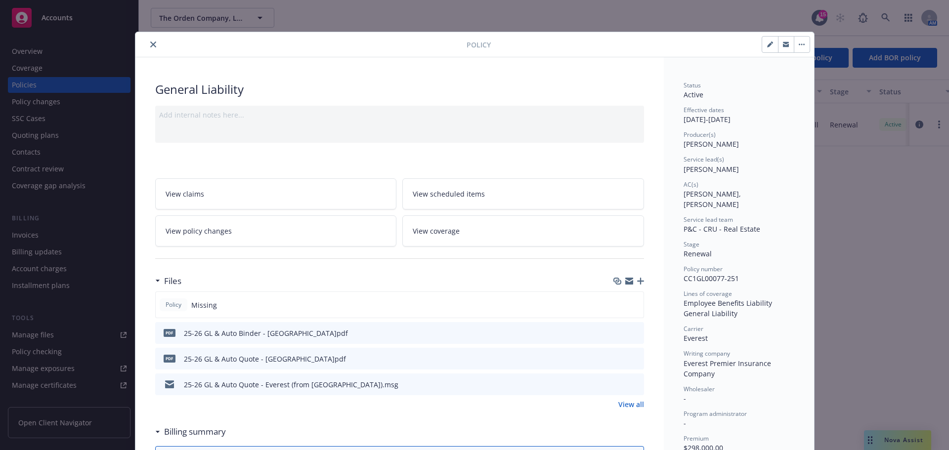
click at [637, 280] on icon "button" at bounding box center [640, 281] width 7 height 7
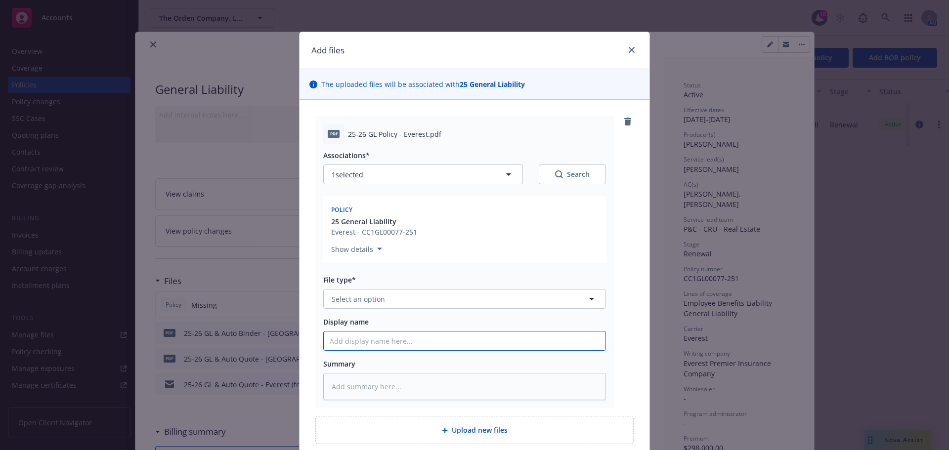
click at [380, 344] on input "Display name" at bounding box center [465, 341] width 282 height 19
paste input "25-26 GL Policy - Everest"
type textarea "x"
type input "25-26 GL Policy - Everest"
click at [399, 292] on button "Select an option" at bounding box center [464, 299] width 283 height 20
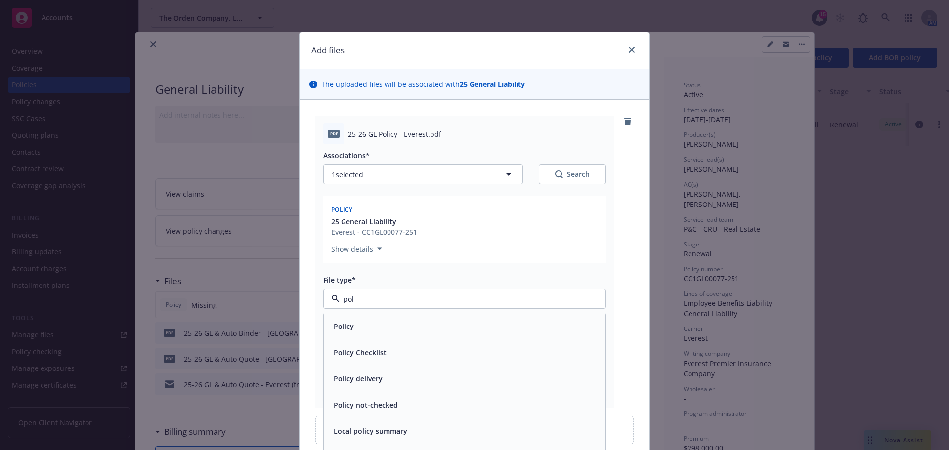
type input "poli"
click at [385, 322] on div "Policy" at bounding box center [465, 326] width 270 height 14
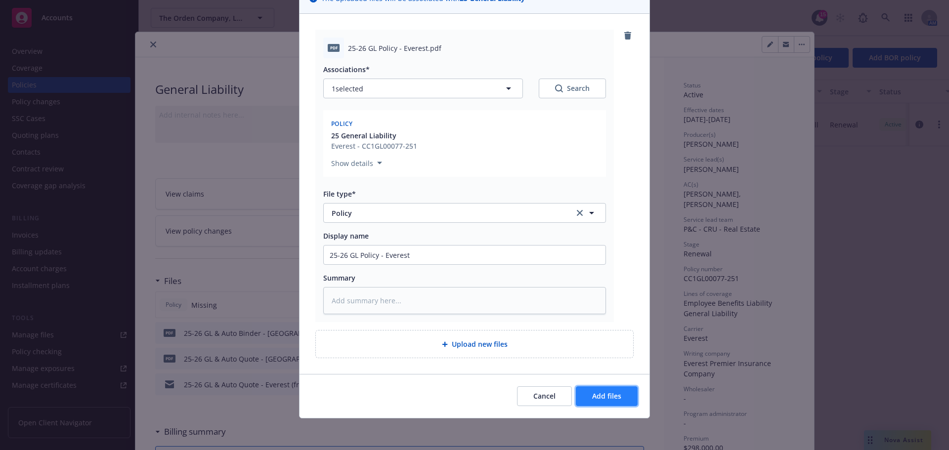
click at [620, 392] on button "Add files" at bounding box center [607, 397] width 62 height 20
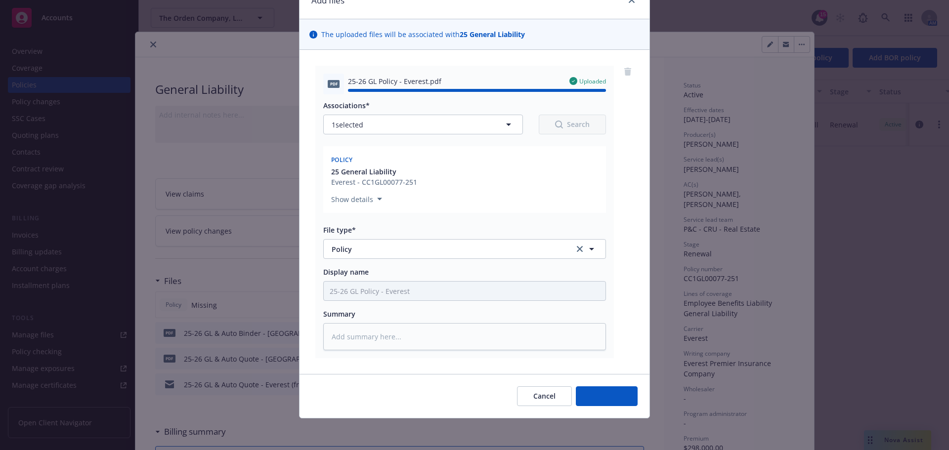
type textarea "x"
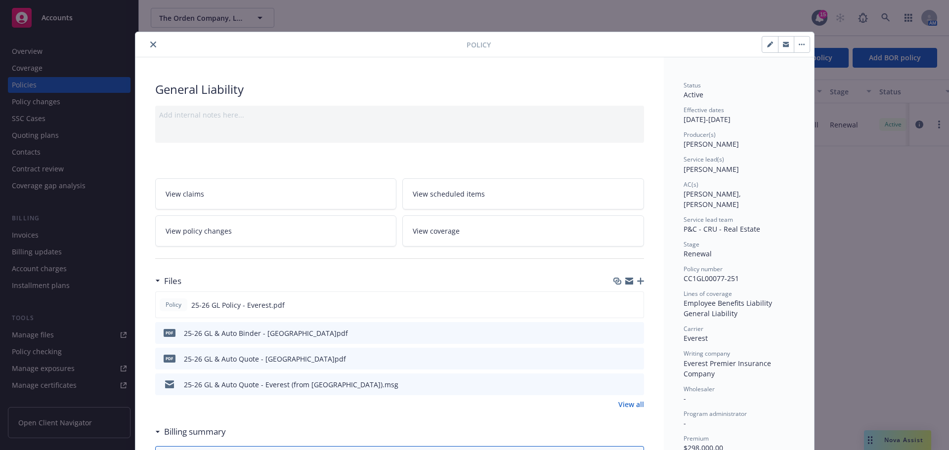
click at [151, 45] on icon "close" at bounding box center [153, 45] width 6 height 6
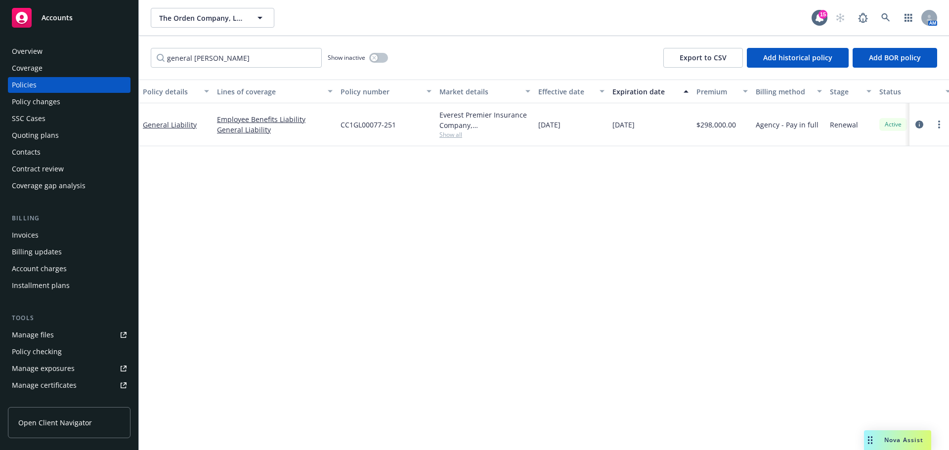
click at [263, 260] on div "Policy details Lines of coverage Policy number Market details Effective date Ex…" at bounding box center [544, 265] width 810 height 371
click at [485, 19] on div "The Orden Company, LLC The Orden Company, LLC" at bounding box center [481, 18] width 661 height 20
click at [190, 6] on div "The Orden Company, LLC The Orden Company, LLC 15 AM" at bounding box center [544, 18] width 810 height 36
click at [190, 11] on button "The Orden Company, LLC" at bounding box center [213, 18] width 124 height 20
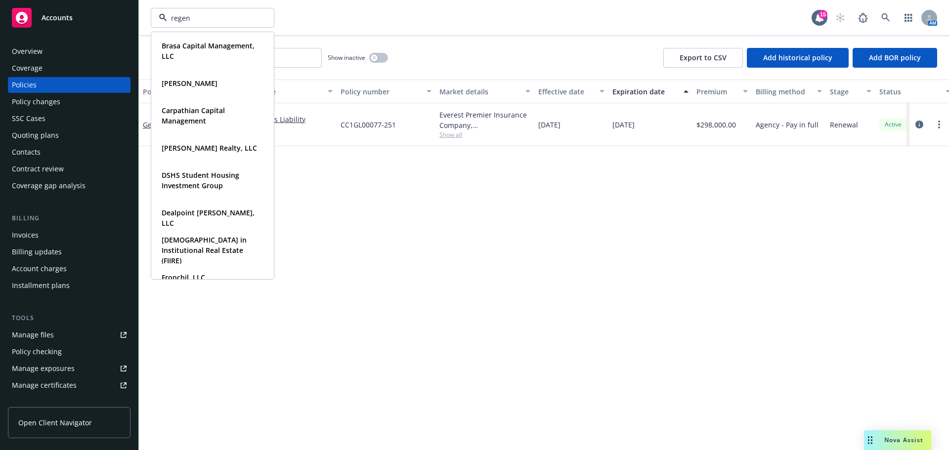
type input "regent"
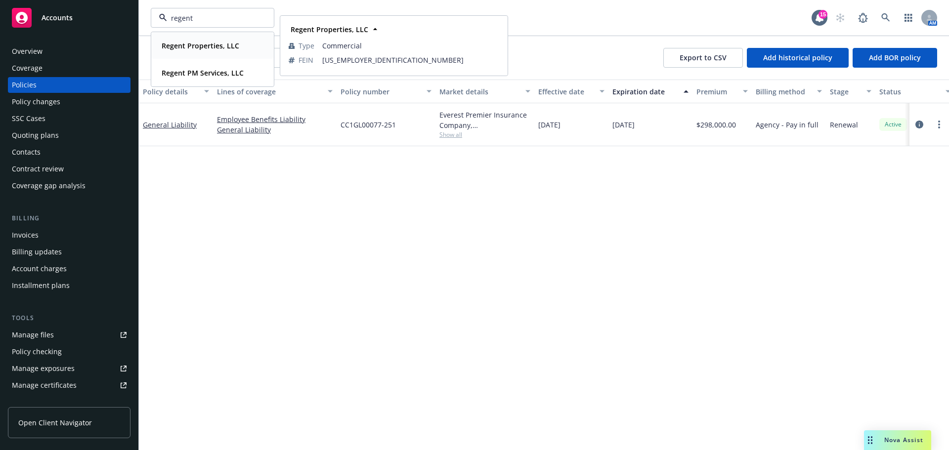
click at [225, 46] on strong "Regent Properties, LLC" at bounding box center [201, 45] width 78 height 9
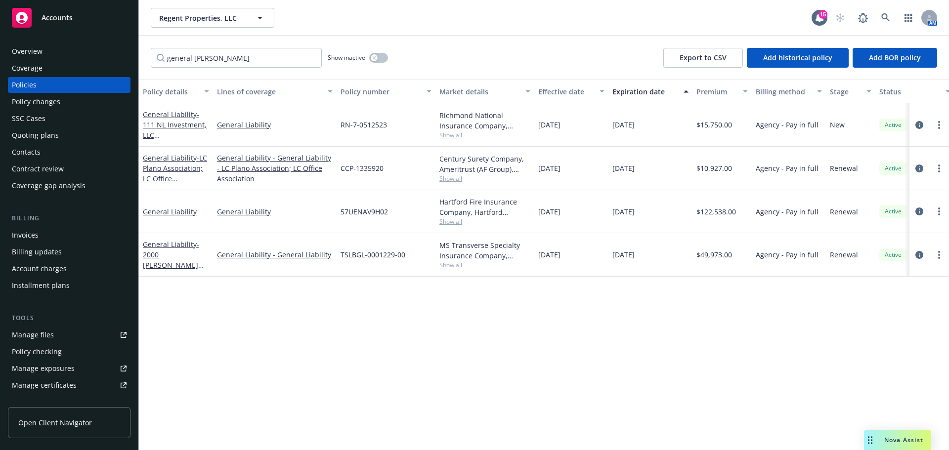
click at [45, 105] on div "Policy changes" at bounding box center [36, 102] width 48 height 16
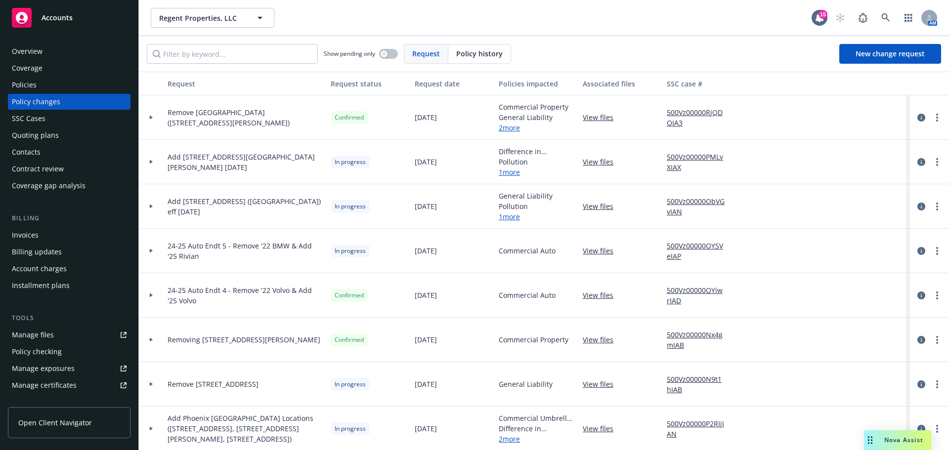
click at [148, 117] on div at bounding box center [151, 117] width 17 height 3
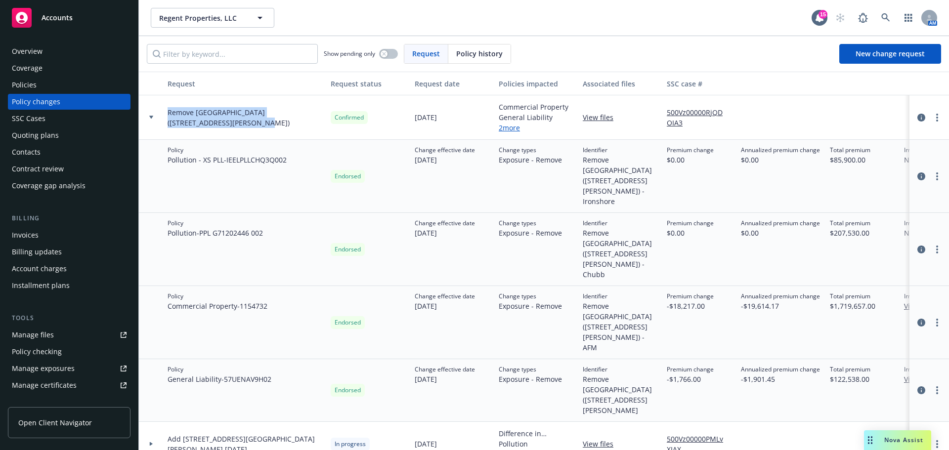
drag, startPoint x: 170, startPoint y: 112, endPoint x: 210, endPoint y: 125, distance: 42.4
click at [210, 125] on span "Remove North Loop Buildings (950, 960 W Behrend Drive)" at bounding box center [245, 117] width 155 height 21
drag, startPoint x: 220, startPoint y: 124, endPoint x: 166, endPoint y: 116, distance: 55.0
click at [166, 116] on div "Remove North Loop Buildings (950, 960 W Behrend Drive)" at bounding box center [245, 117] width 163 height 45
copy span "Remove North Loop Buildings (950, 960 W Behrend Drive)"
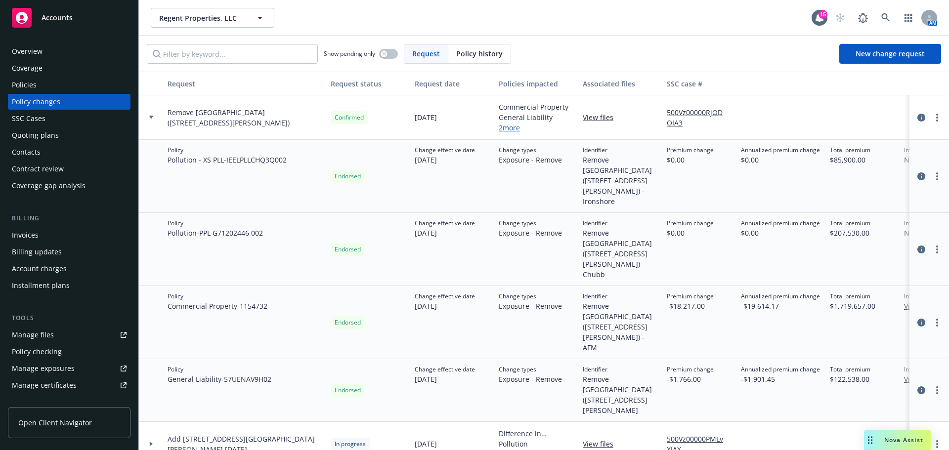
click at [918, 319] on icon "circleInformation" at bounding box center [922, 323] width 8 height 8
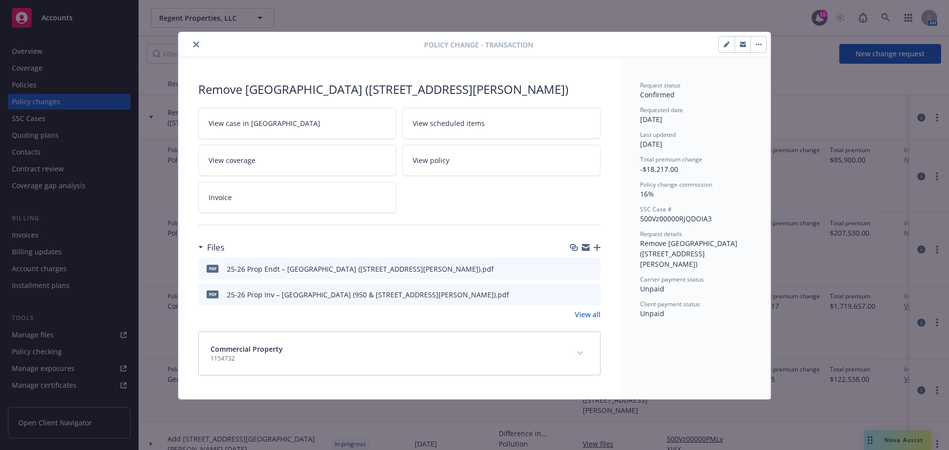
click at [197, 45] on icon "close" at bounding box center [196, 45] width 6 height 6
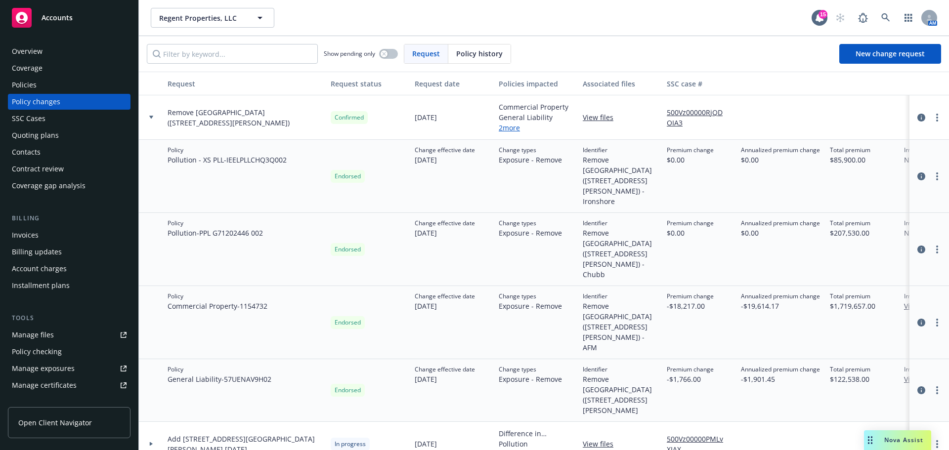
click at [63, 89] on div "Policies" at bounding box center [69, 85] width 115 height 16
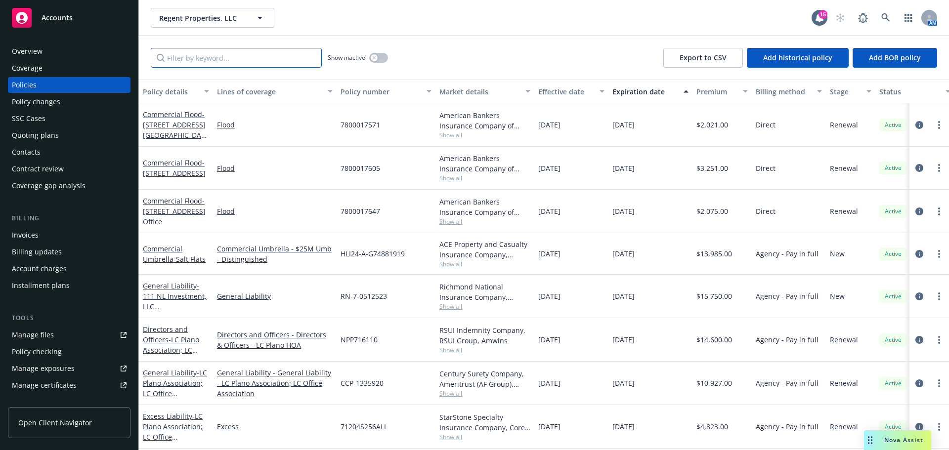
click at [213, 58] on input "Filter by keyword..." at bounding box center [236, 58] width 171 height 20
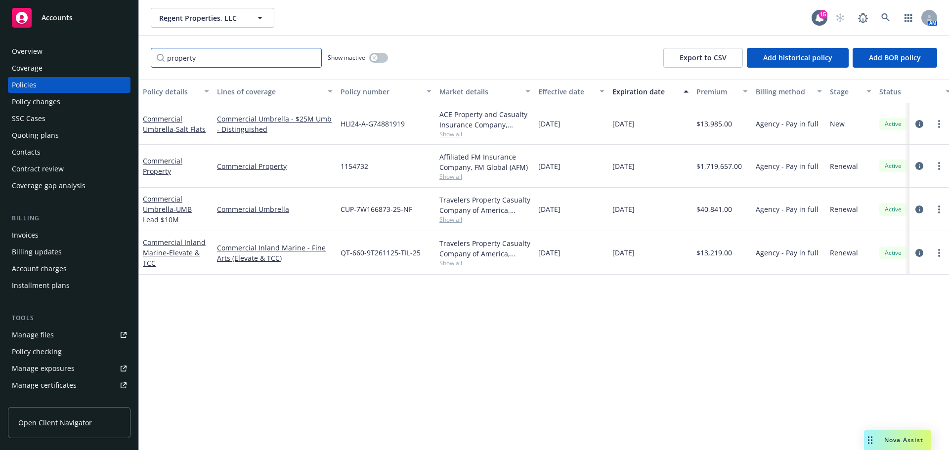
type input "property"
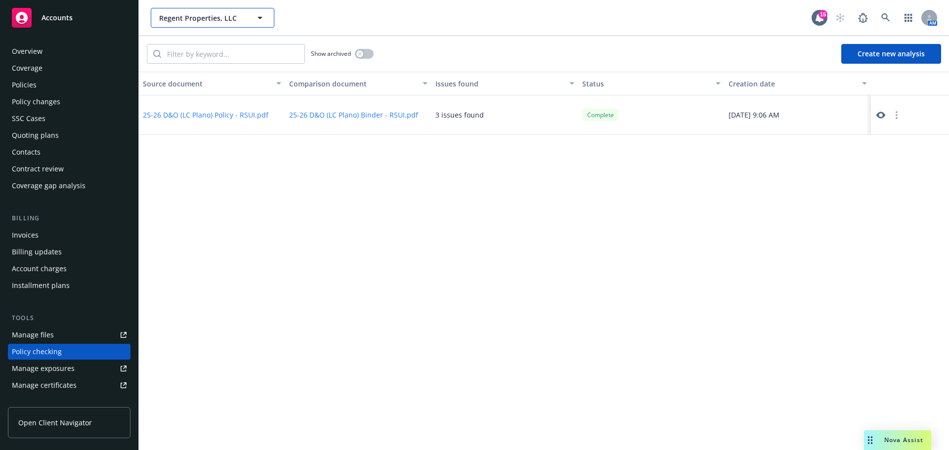
scroll to position [111, 0]
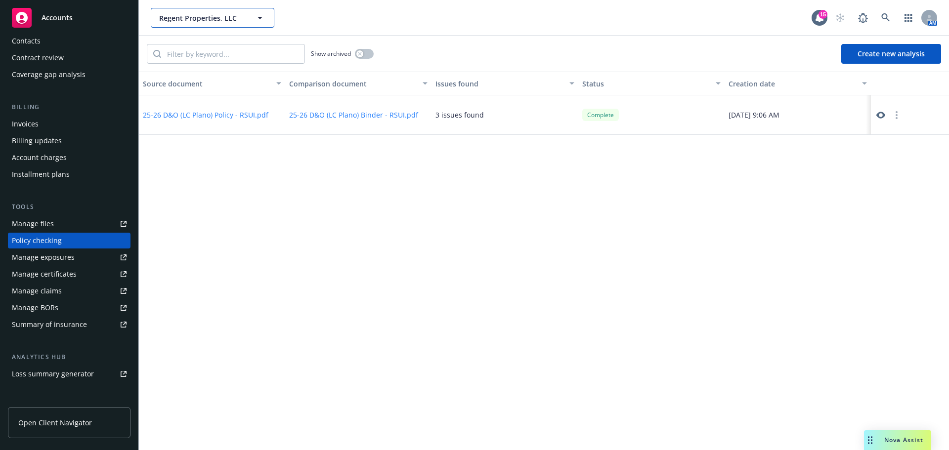
click at [214, 24] on button "Regent Properties, LLC" at bounding box center [213, 18] width 124 height 20
click at [204, 319] on div "Source document Comparison document Issues found Status Creation date 25-26 D&O…" at bounding box center [544, 261] width 810 height 379
click at [52, 122] on div "Invoices" at bounding box center [69, 124] width 115 height 16
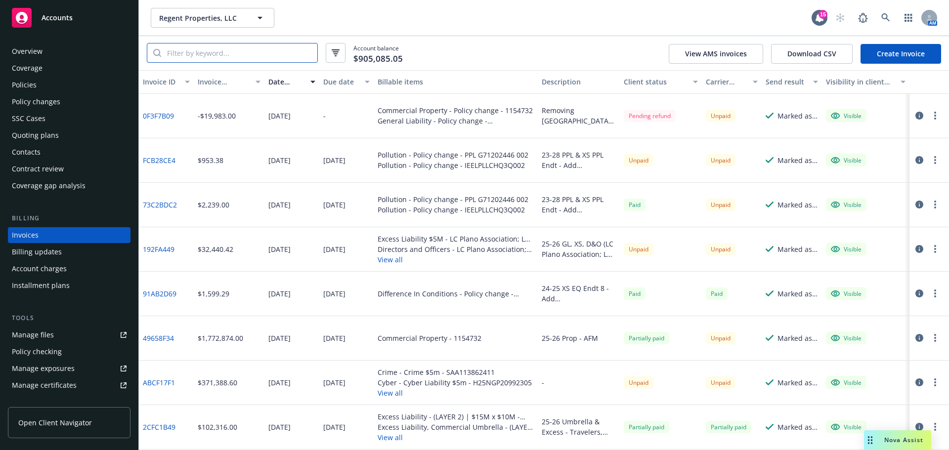
click at [297, 48] on input "search" at bounding box center [239, 53] width 156 height 19
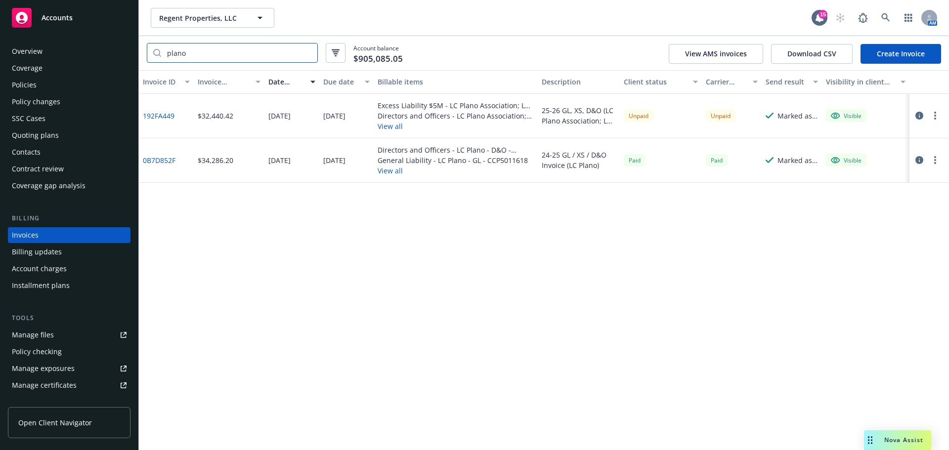
type input "plano"
click at [157, 116] on link "192FA449" at bounding box center [159, 116] width 32 height 10
click at [321, 256] on div "Invoice ID Invoice amount Date issued Due date Billable items Description Clien…" at bounding box center [544, 260] width 810 height 380
click at [197, 25] on button "Regent Properties, LLC" at bounding box center [213, 18] width 124 height 20
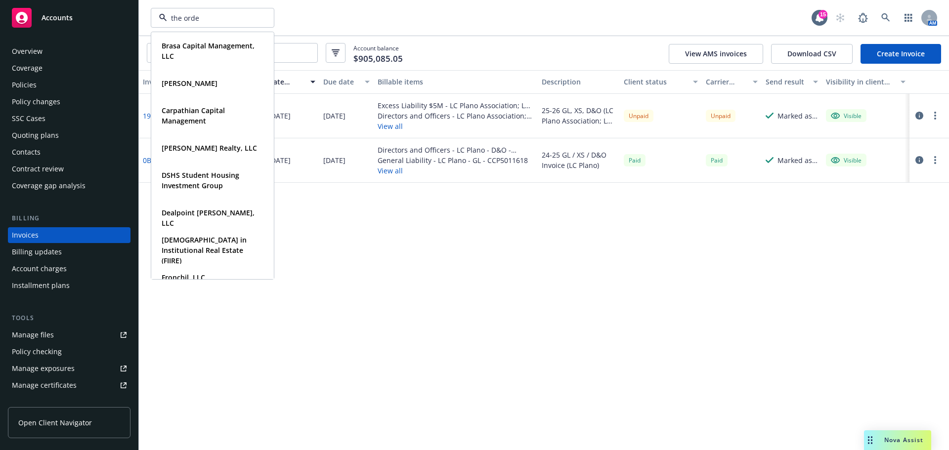
type input "the orden"
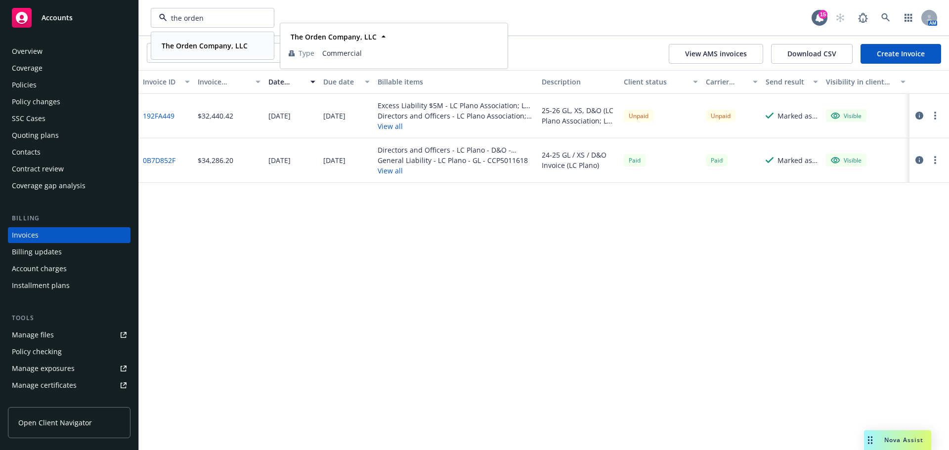
click at [210, 50] on strong "The Orden Company, LLC" at bounding box center [205, 45] width 86 height 9
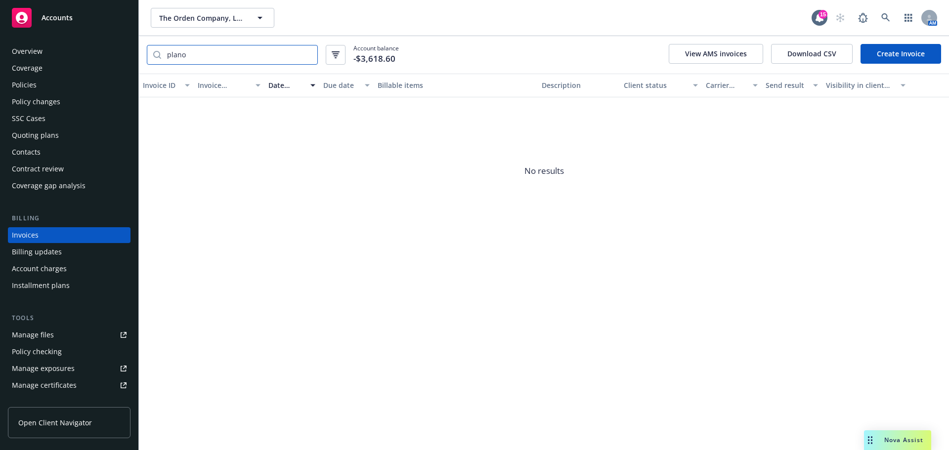
drag, startPoint x: 218, startPoint y: 56, endPoint x: 193, endPoint y: 55, distance: 24.7
click at [193, 55] on input "plano" at bounding box center [239, 54] width 156 height 19
click at [25, 89] on div "Policies" at bounding box center [24, 85] width 25 height 16
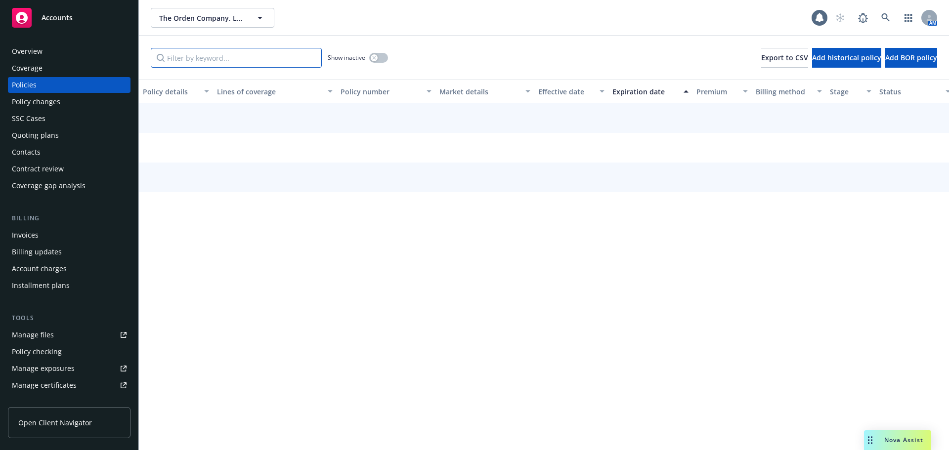
drag, startPoint x: 242, startPoint y: 57, endPoint x: 114, endPoint y: 67, distance: 128.4
click at [114, 67] on div "Accounts Overview Coverage Policies Policy changes SSC Cases Quoting plans Cont…" at bounding box center [474, 225] width 949 height 450
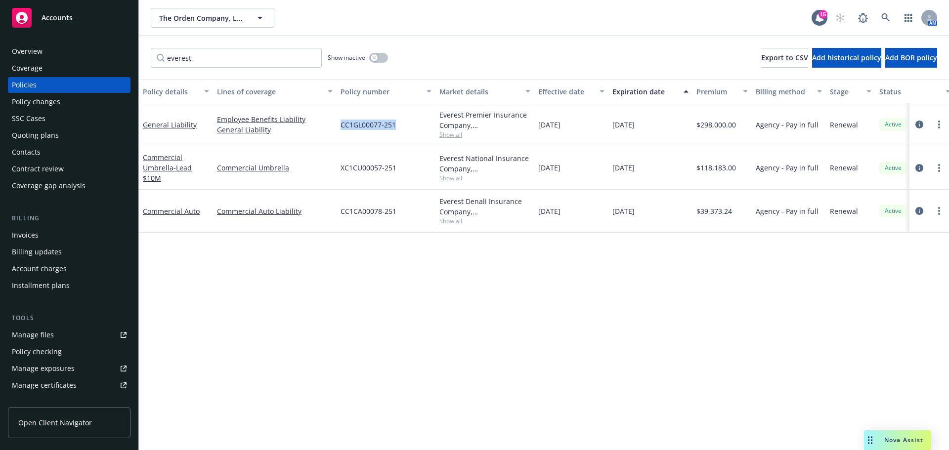
drag, startPoint x: 396, startPoint y: 124, endPoint x: 340, endPoint y: 125, distance: 55.9
click at [340, 125] on div "CC1GL00077-251" at bounding box center [386, 124] width 99 height 43
copy span "CC1GL00077-251"
click at [208, 61] on input "everest" at bounding box center [236, 58] width 171 height 20
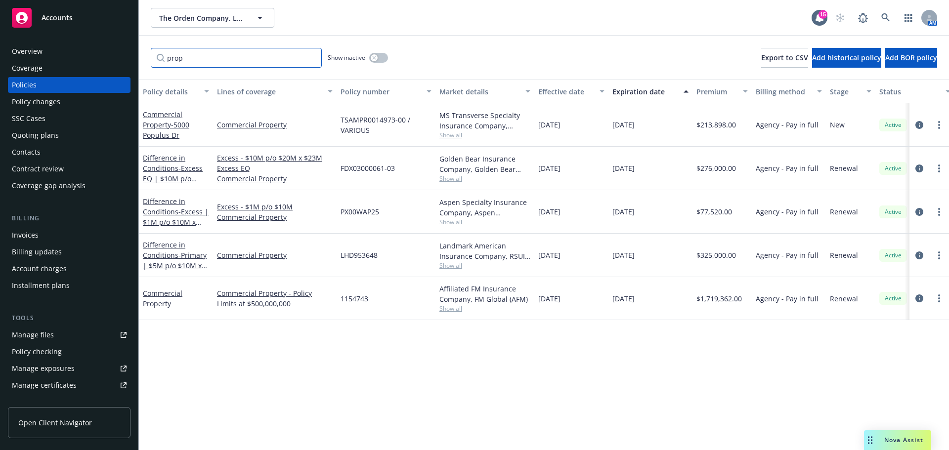
type input "prop"
drag, startPoint x: 380, startPoint y: 297, endPoint x: 344, endPoint y: 299, distance: 36.6
click at [344, 299] on div "1154743" at bounding box center [386, 298] width 99 height 43
click at [383, 298] on div "1154743" at bounding box center [386, 298] width 99 height 43
drag, startPoint x: 379, startPoint y: 301, endPoint x: 342, endPoint y: 299, distance: 37.6
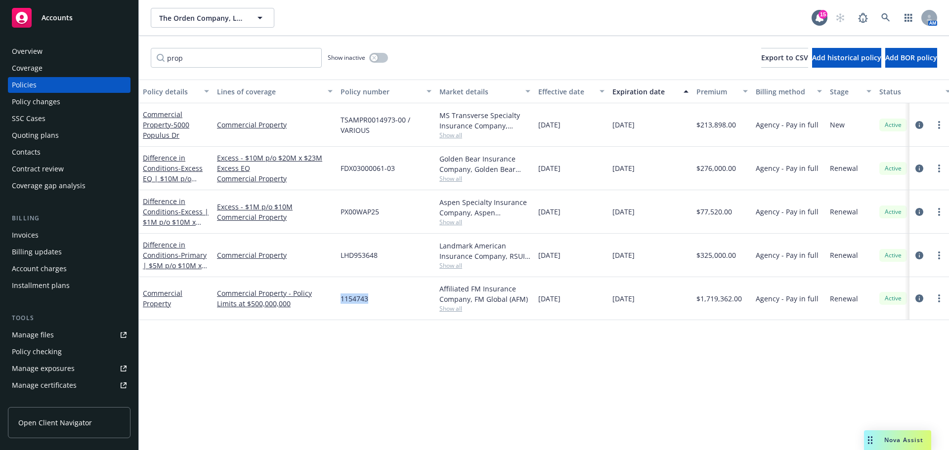
click at [342, 299] on div "1154743" at bounding box center [386, 298] width 99 height 43
copy span "1154743"
